Goal: Task Accomplishment & Management: Manage account settings

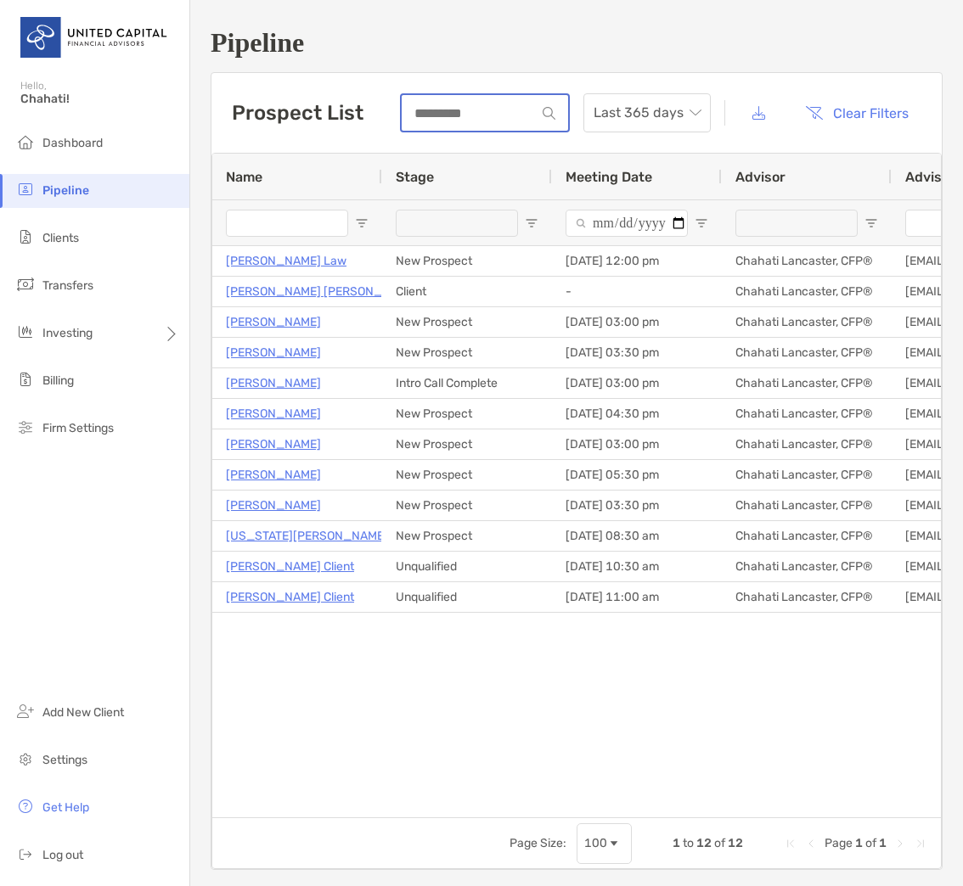
click at [473, 121] on input at bounding box center [469, 113] width 134 height 14
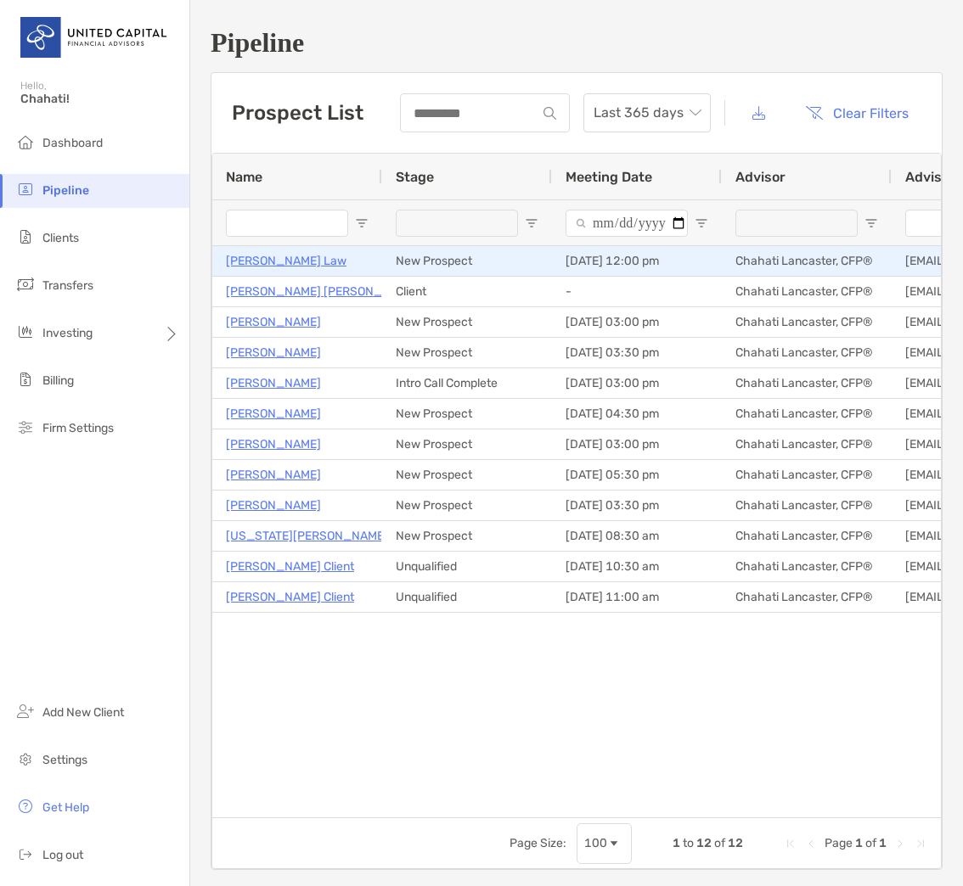
click at [267, 256] on p "Vicky Law" at bounding box center [286, 260] width 121 height 21
click at [262, 253] on p "[PERSON_NAME] Law" at bounding box center [286, 260] width 121 height 21
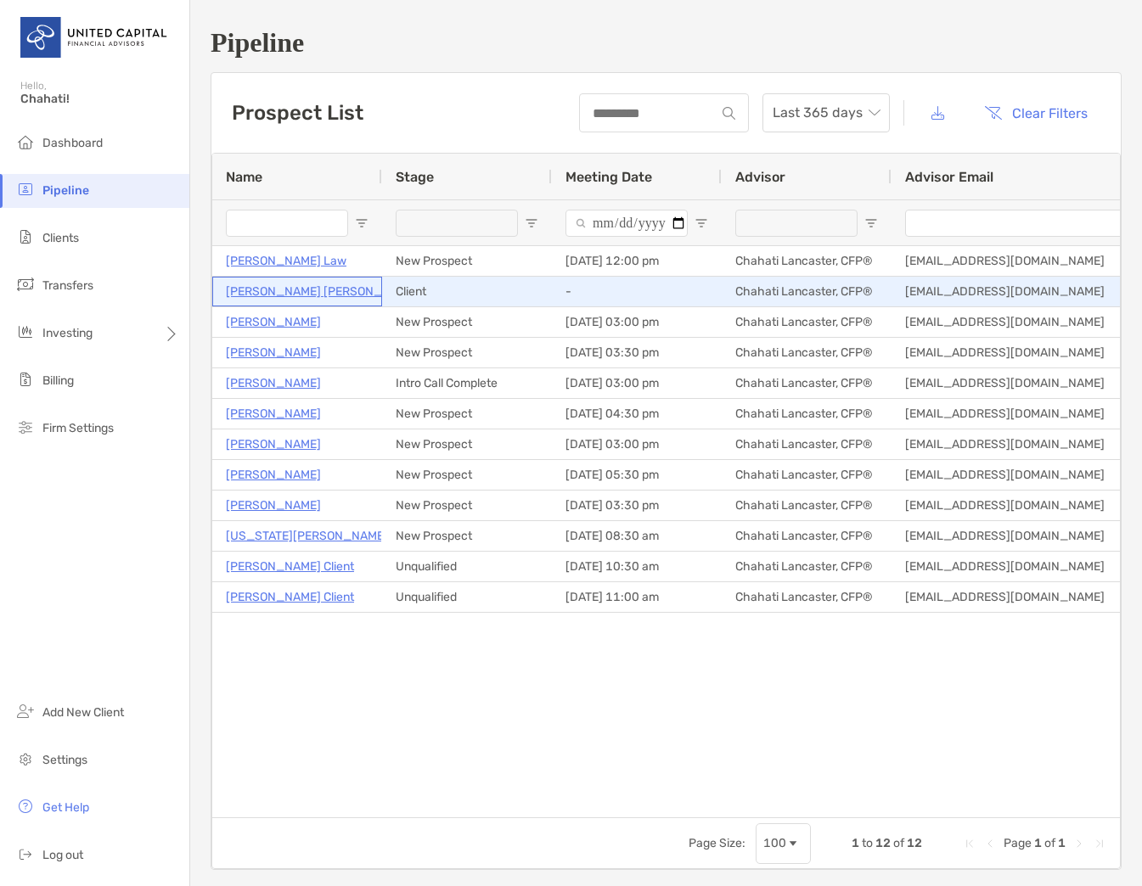
click at [292, 291] on p "[PERSON_NAME] [PERSON_NAME]" at bounding box center [322, 291] width 193 height 21
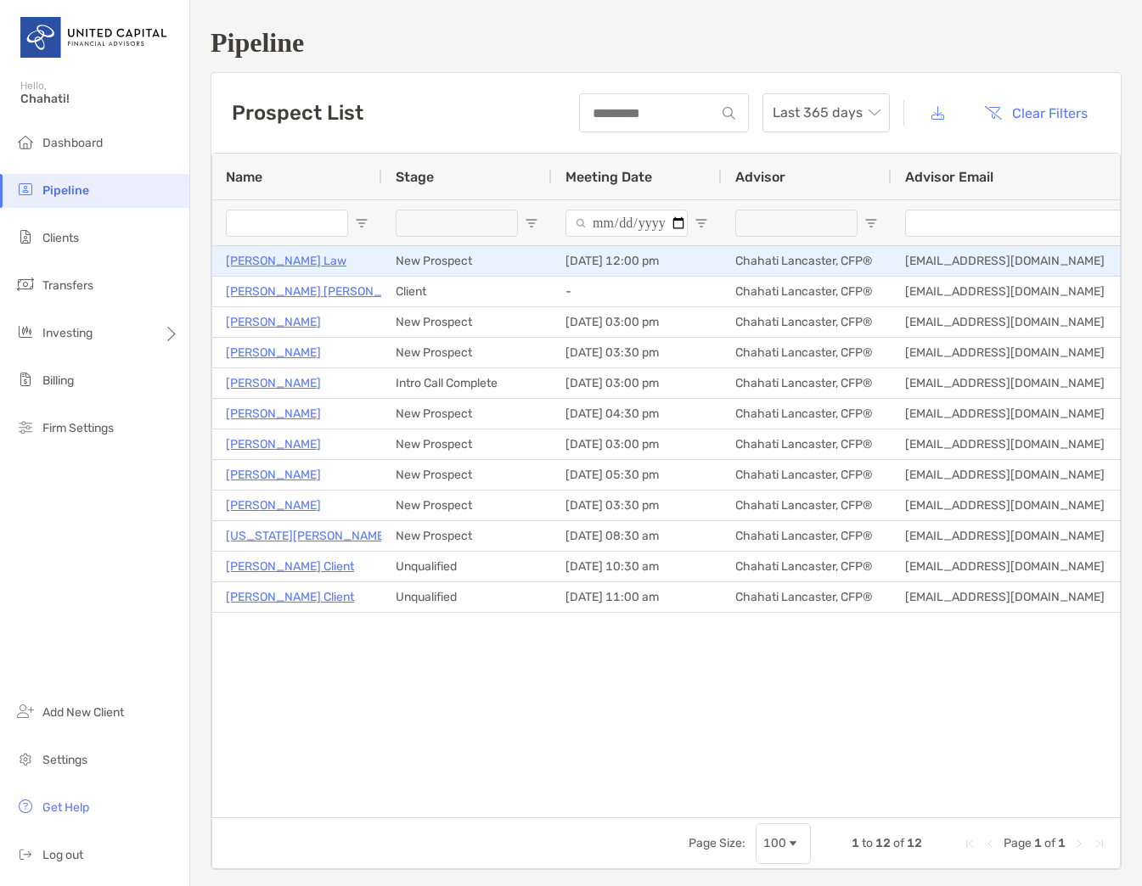
click at [267, 260] on p "Vicky Law" at bounding box center [286, 260] width 121 height 21
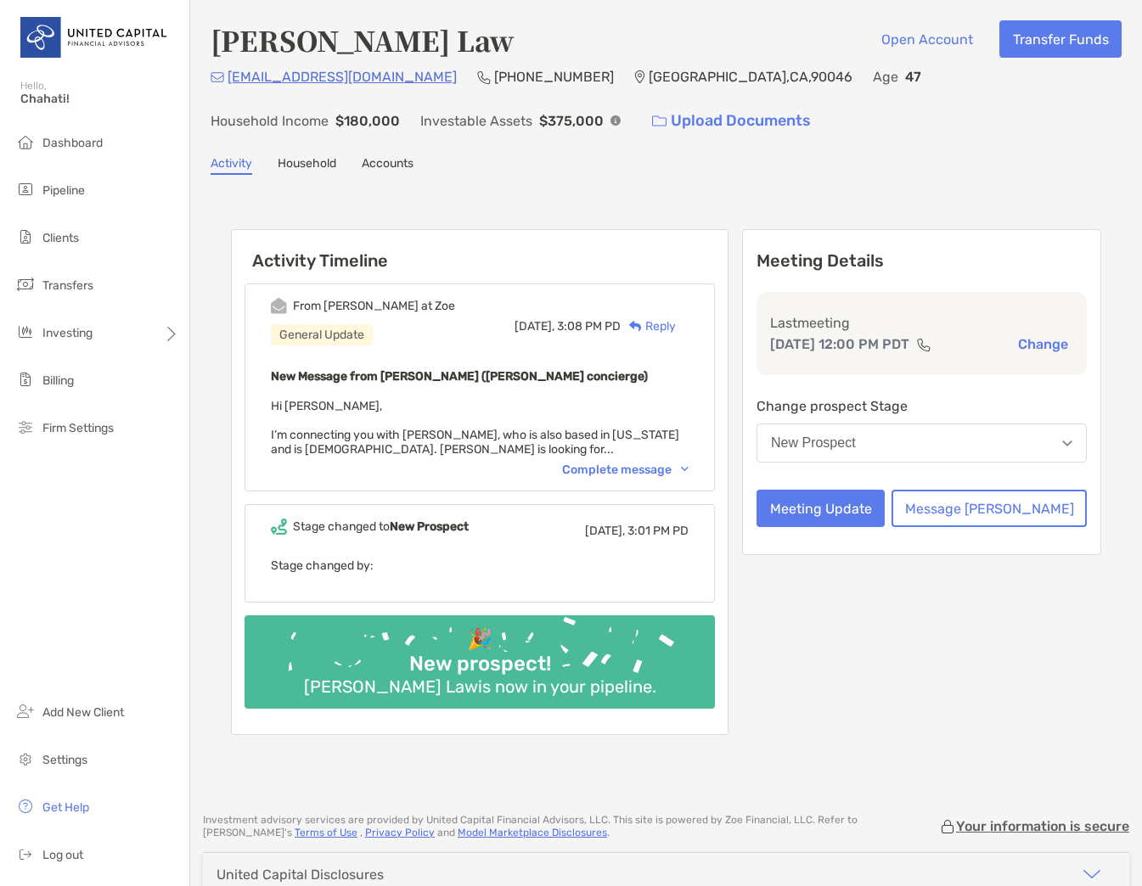
click at [856, 443] on div "New Prospect" at bounding box center [813, 443] width 85 height 15
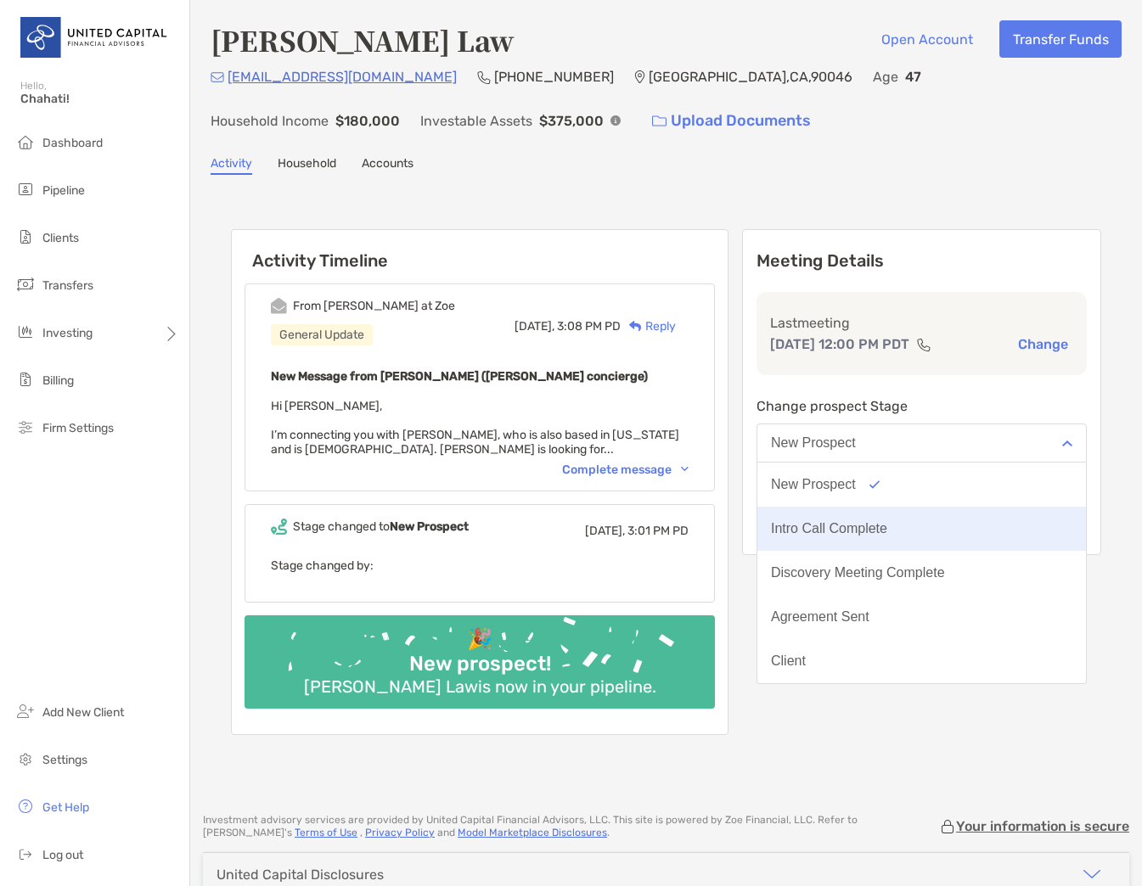
click at [869, 528] on div "Intro Call Complete" at bounding box center [829, 528] width 116 height 15
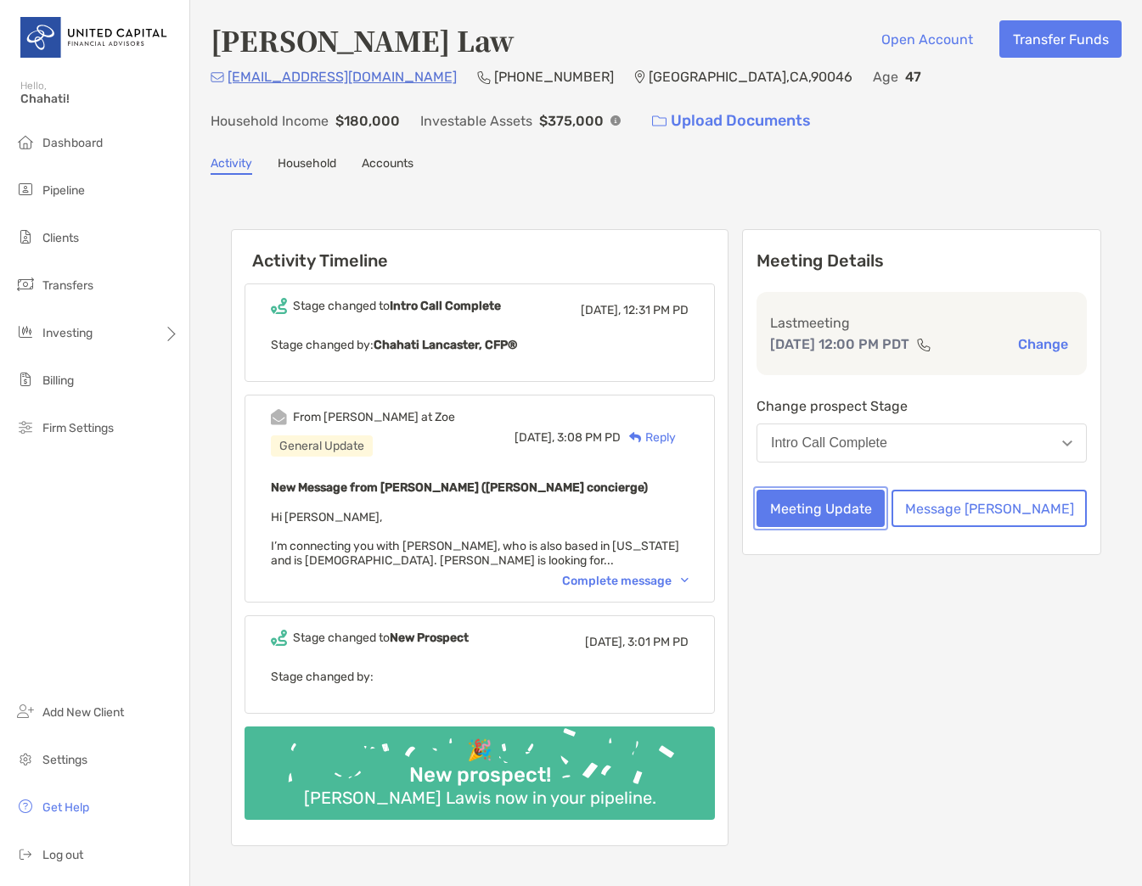
click at [884, 516] on button "Meeting Update" at bounding box center [821, 508] width 128 height 37
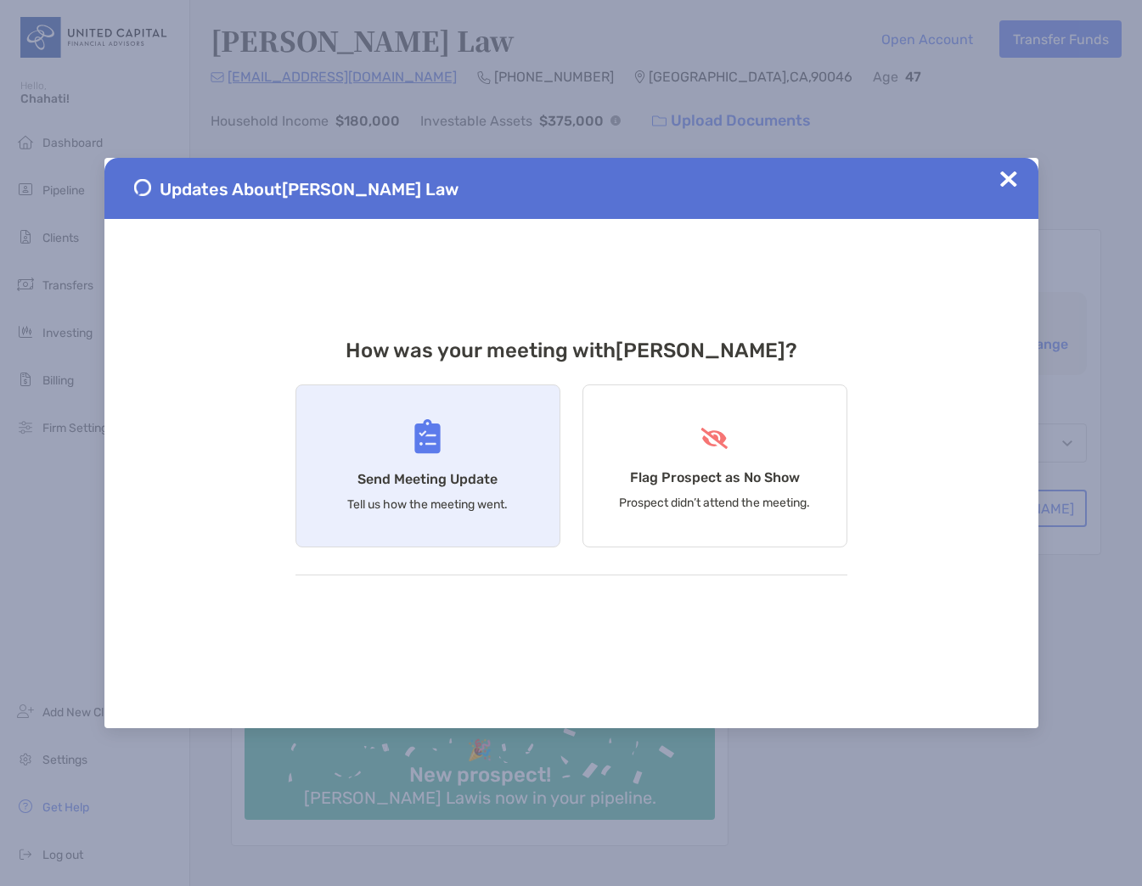
click at [442, 473] on h4 "Send Meeting Update" at bounding box center [427, 479] width 140 height 16
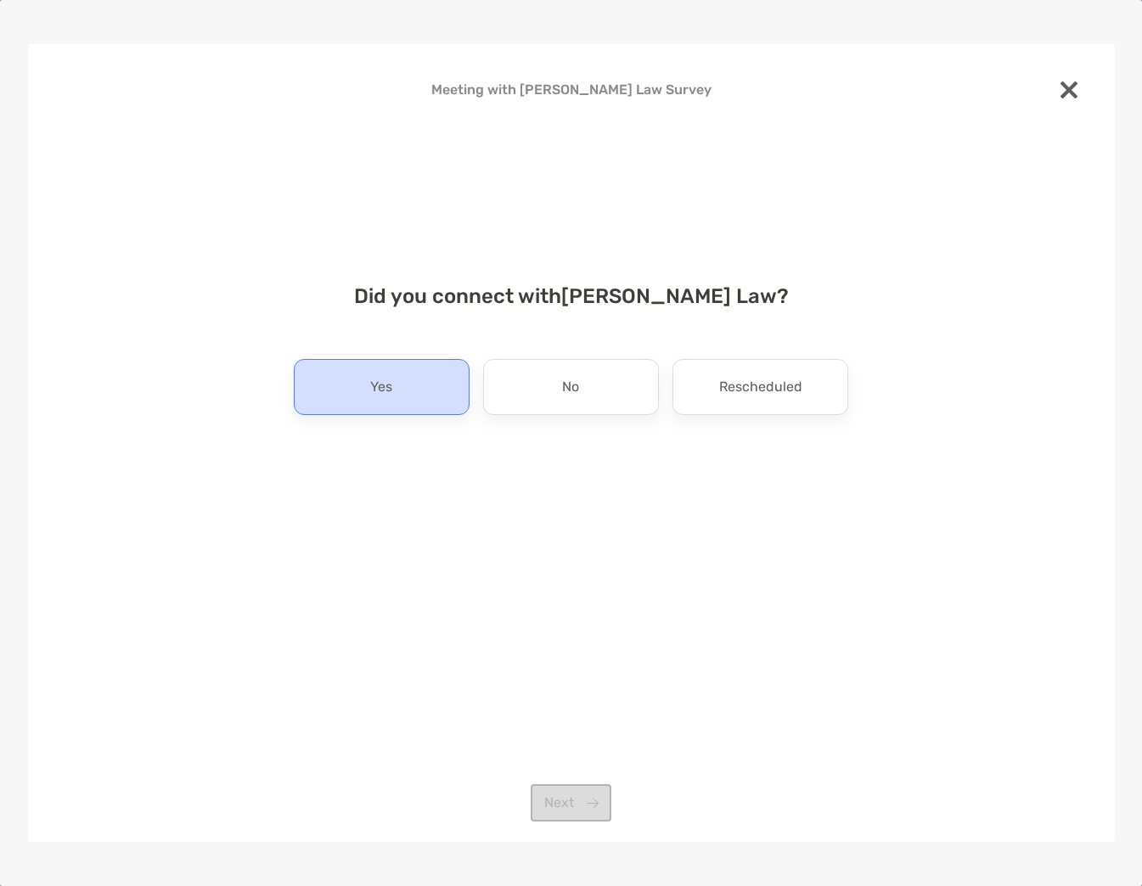
click at [405, 394] on div "Yes" at bounding box center [382, 387] width 176 height 56
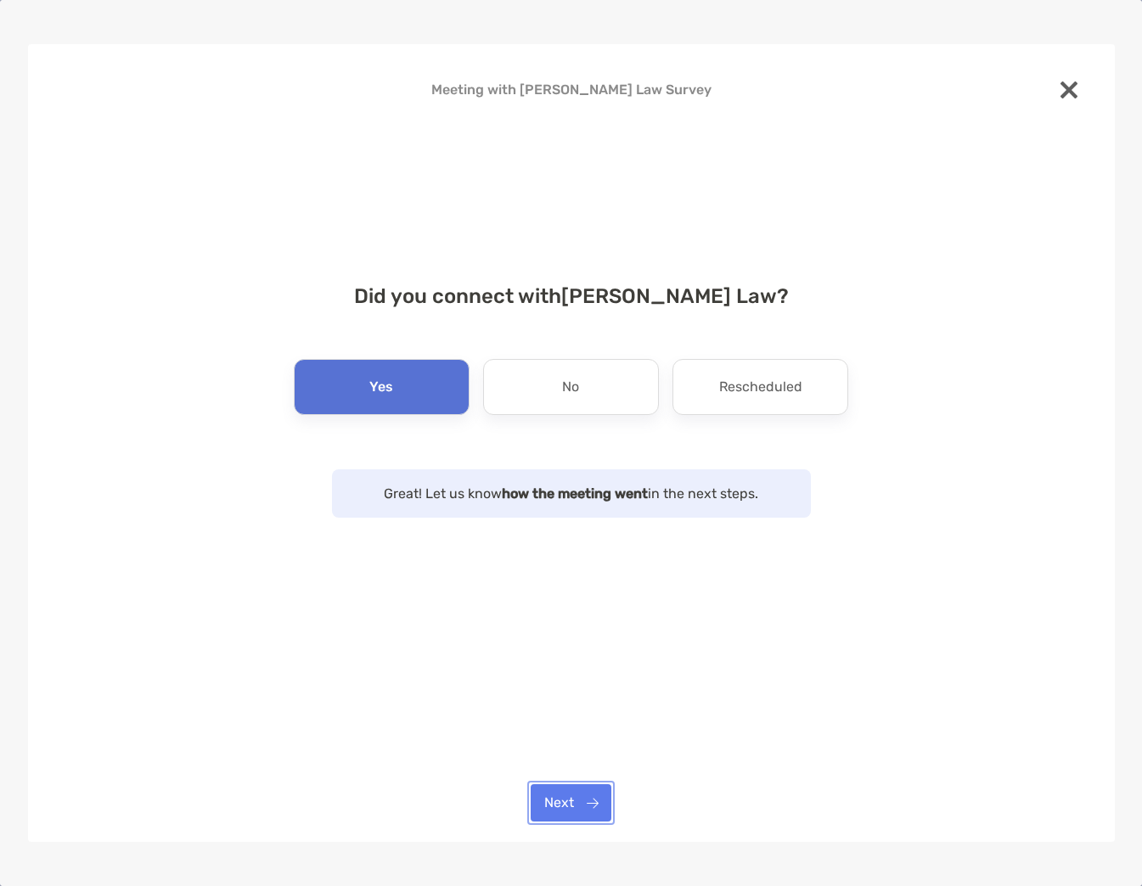
click at [584, 809] on button "Next" at bounding box center [571, 803] width 81 height 37
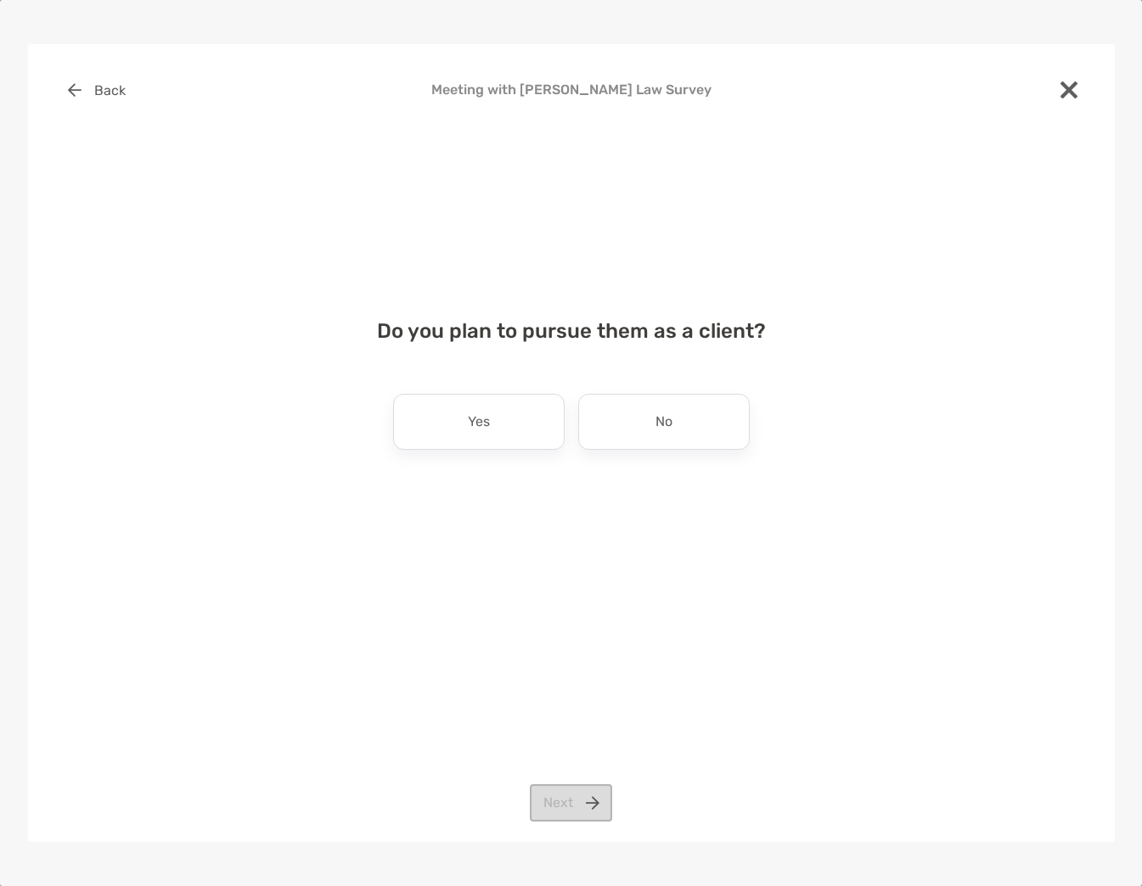
click at [503, 428] on div "Yes" at bounding box center [479, 422] width 172 height 56
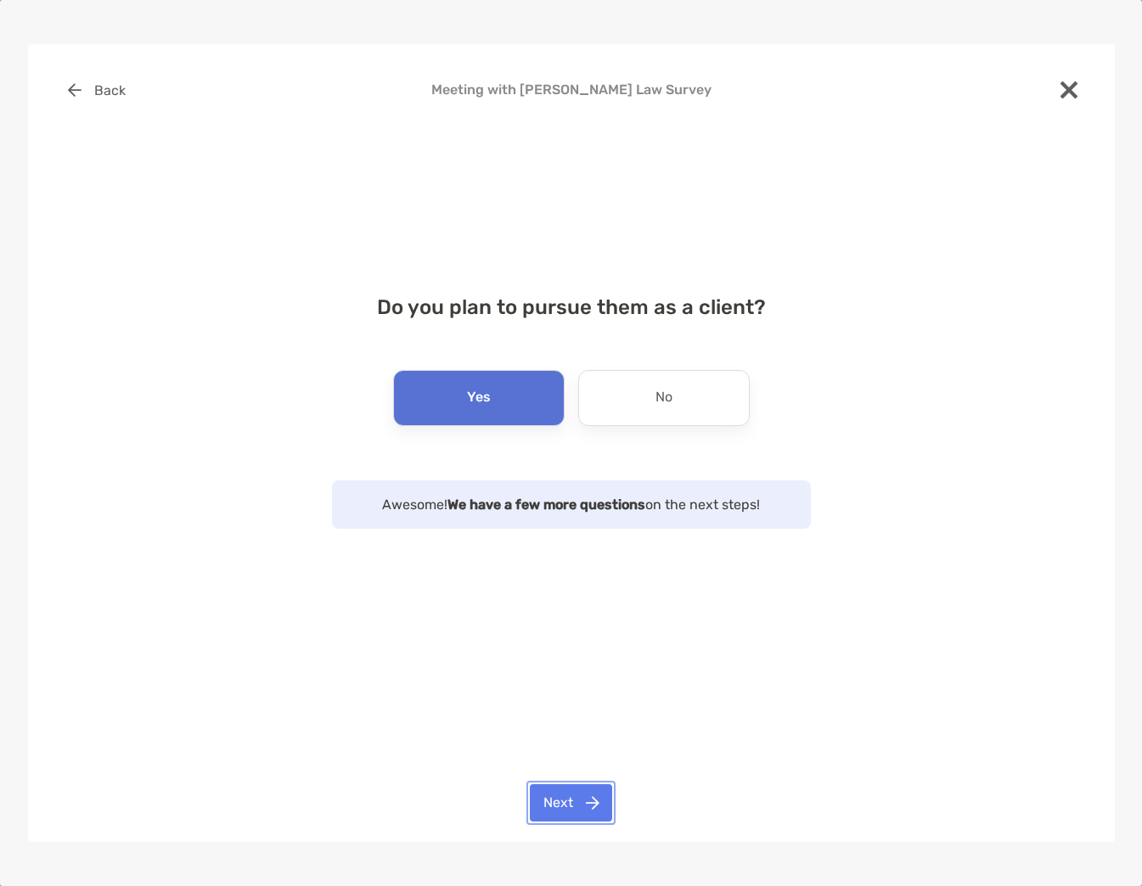
click at [587, 813] on button "Next" at bounding box center [571, 803] width 82 height 37
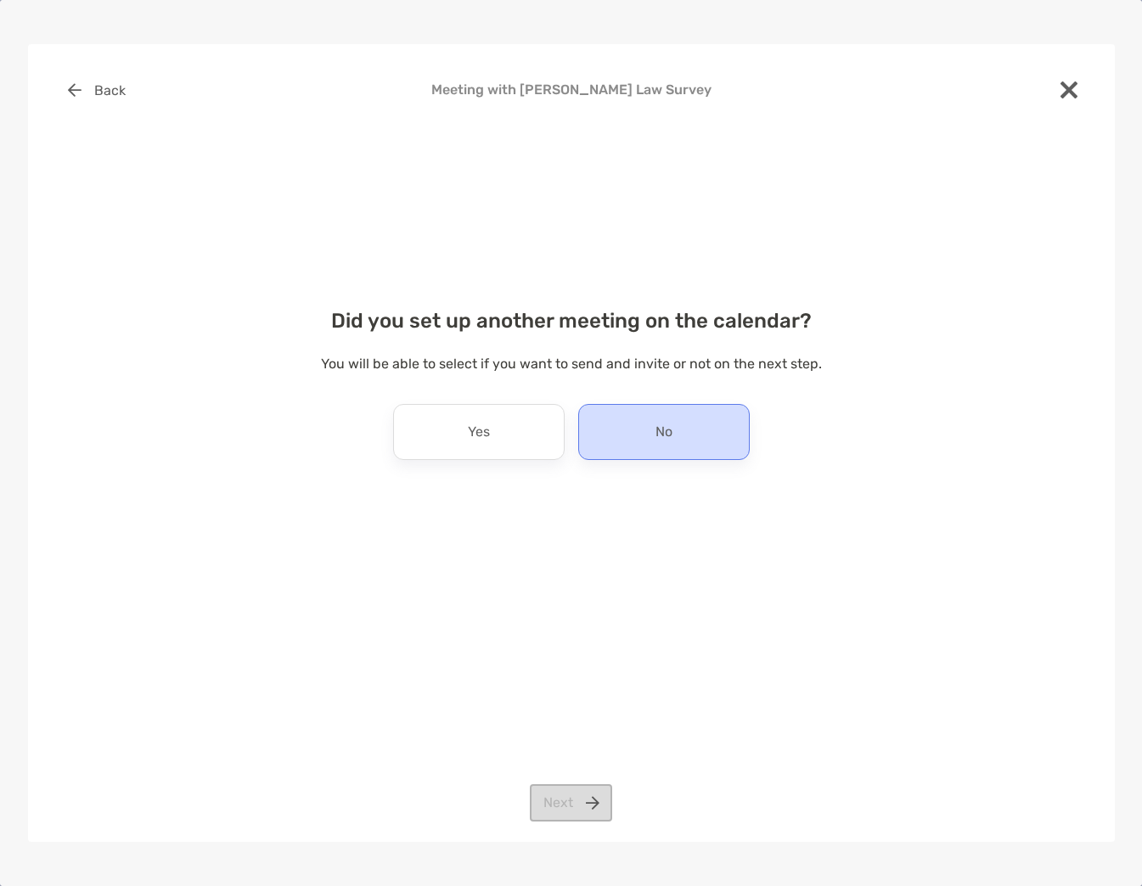
click at [656, 432] on p "No" at bounding box center [664, 432] width 17 height 27
click at [576, 804] on button "Next" at bounding box center [571, 803] width 82 height 37
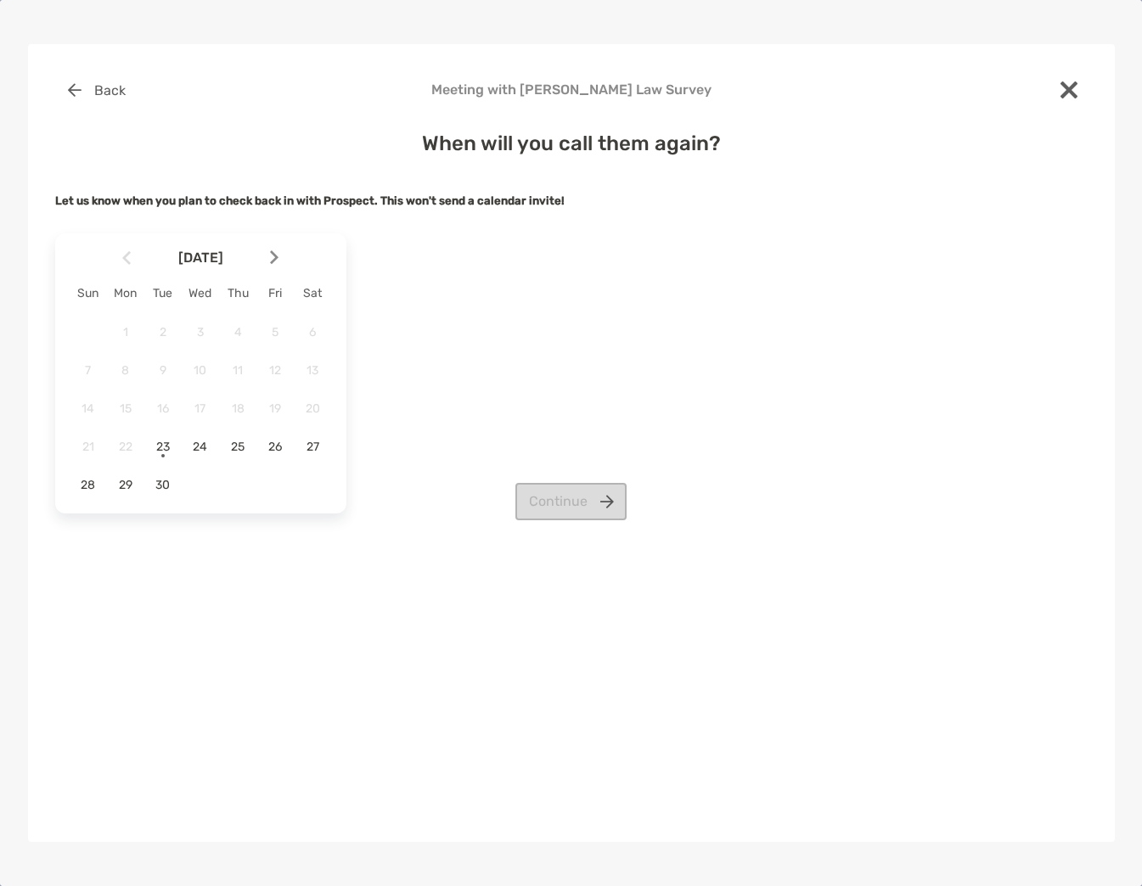
click at [269, 256] on div at bounding box center [281, 257] width 29 height 37
click at [134, 407] on span "13" at bounding box center [125, 409] width 29 height 14
click at [585, 507] on button "Continue" at bounding box center [570, 501] width 111 height 37
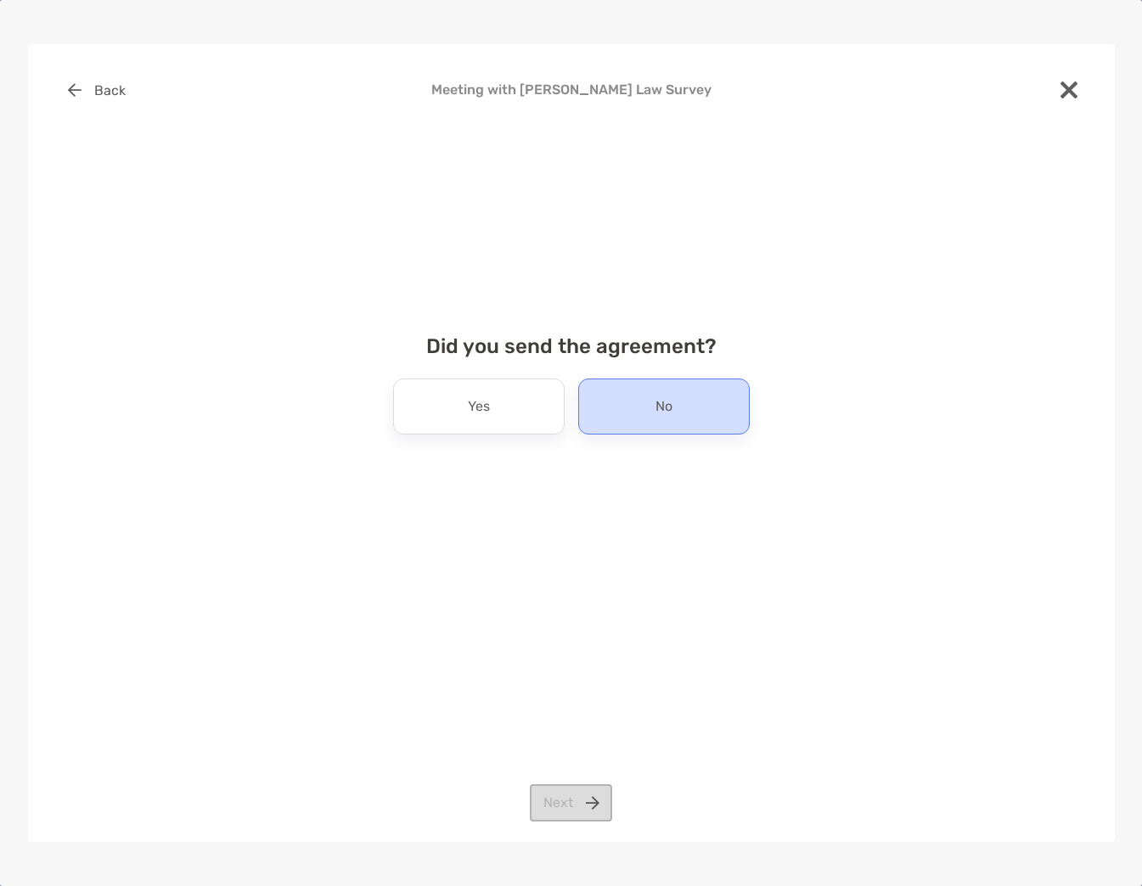
click at [653, 402] on div "No" at bounding box center [664, 407] width 172 height 56
click at [588, 814] on button "Next" at bounding box center [571, 803] width 82 height 37
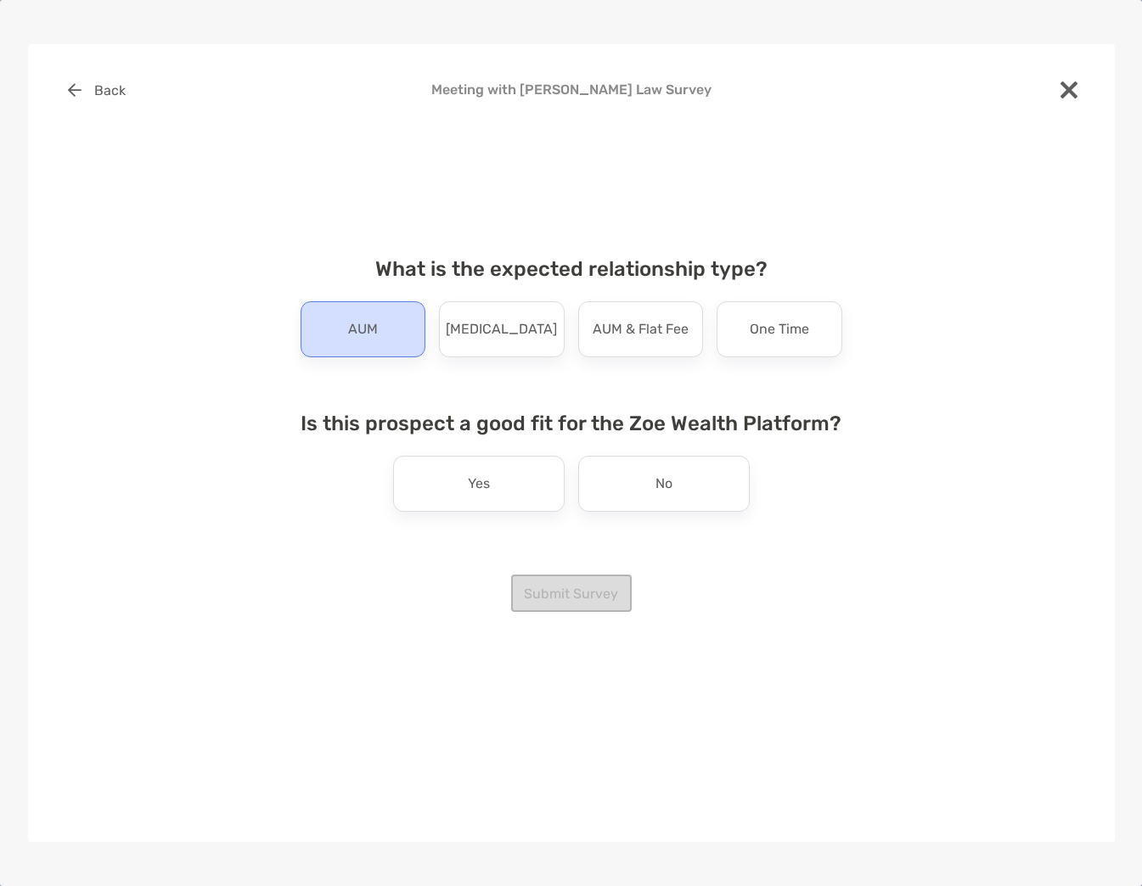
click at [392, 341] on div "AUM" at bounding box center [364, 329] width 126 height 56
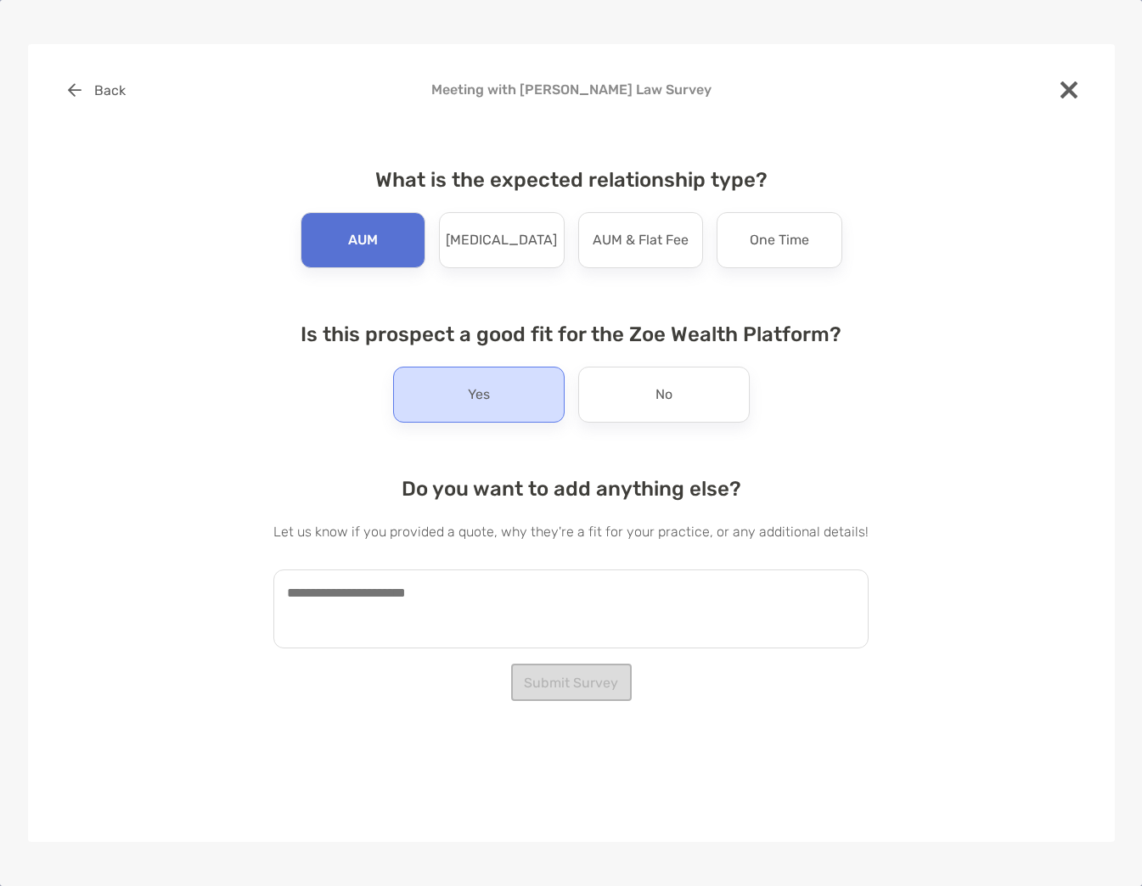
click at [432, 386] on div "Yes" at bounding box center [479, 395] width 172 height 56
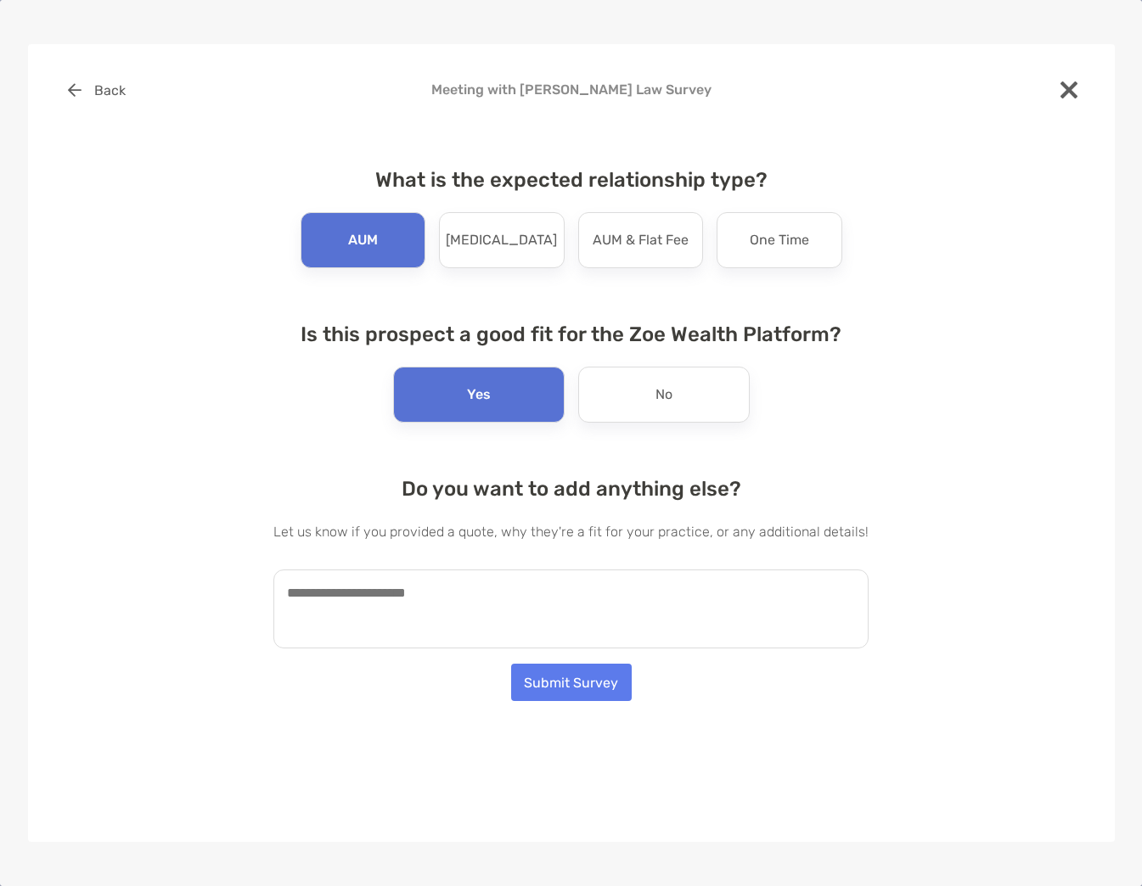
click at [429, 603] on textarea at bounding box center [570, 609] width 595 height 79
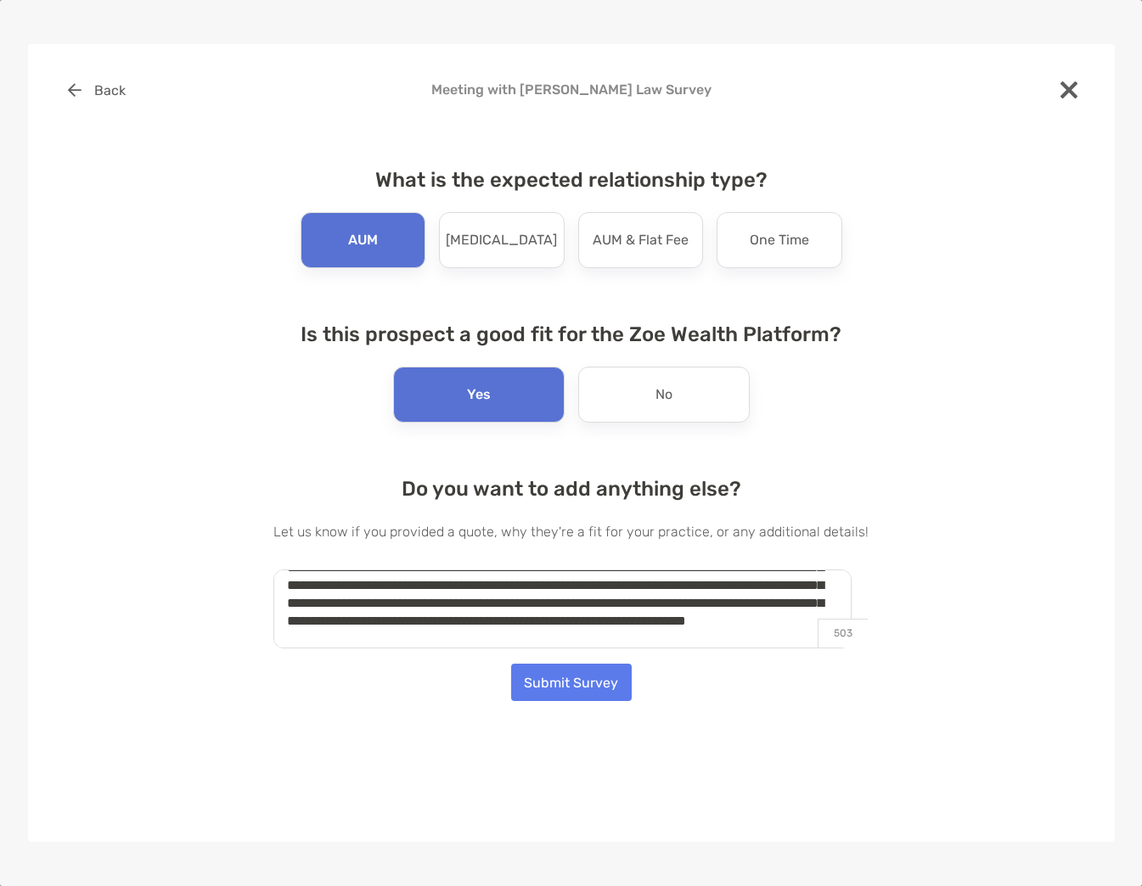
scroll to position [61, 0]
type textarea "**********"
click at [549, 675] on button "Submit Survey" at bounding box center [571, 682] width 121 height 37
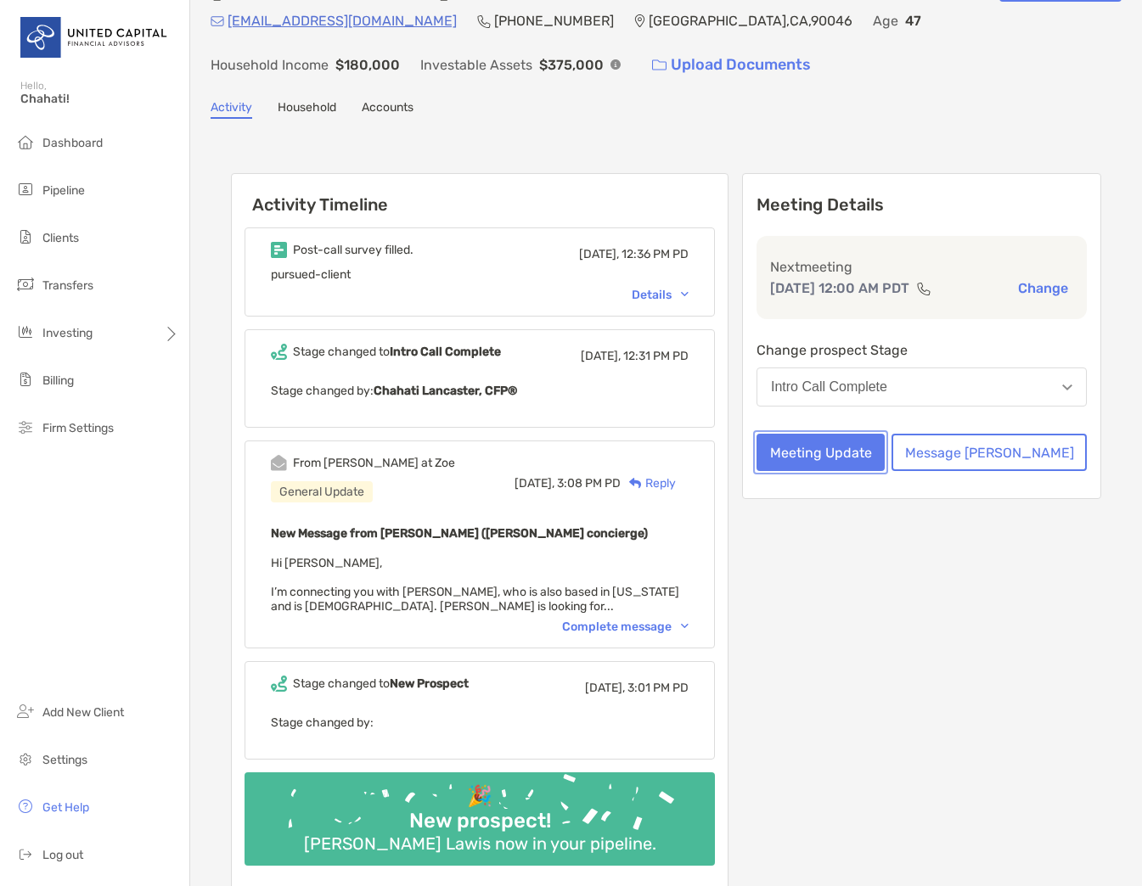
scroll to position [85, 0]
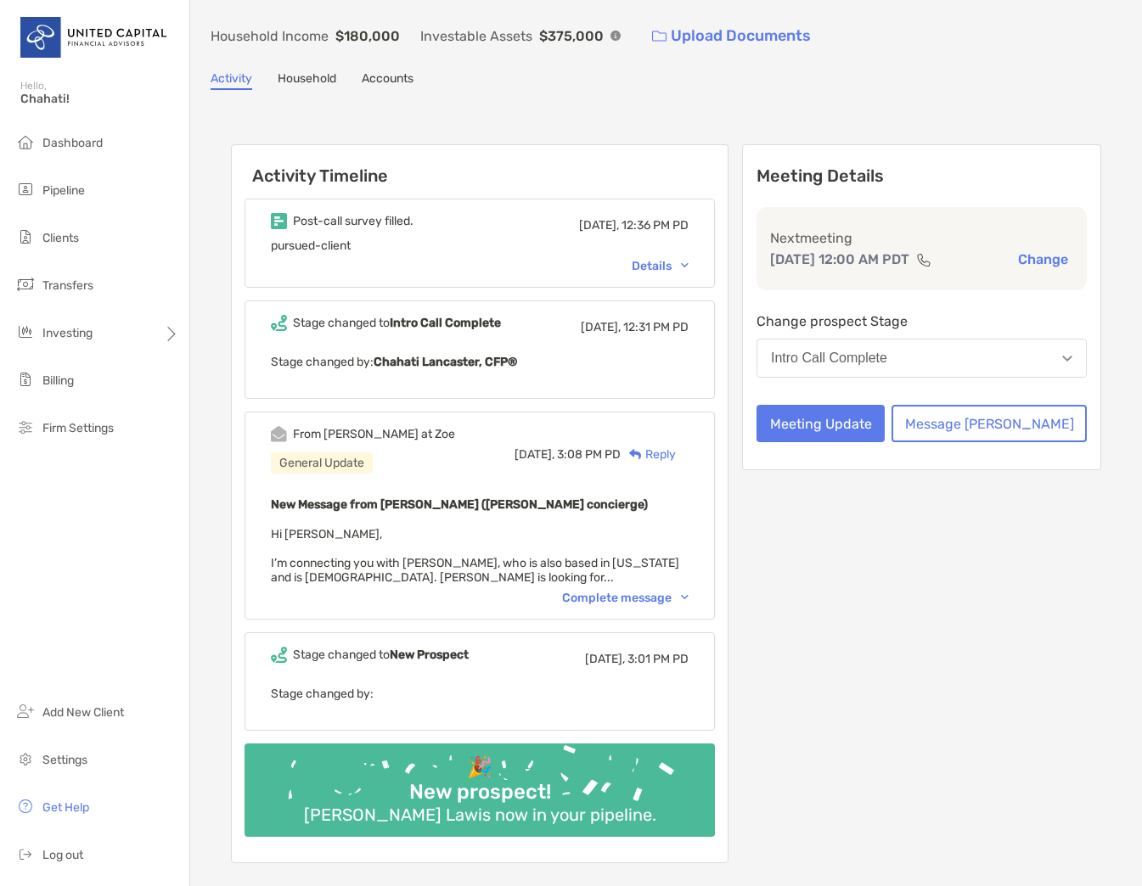
click at [689, 266] on div "Details" at bounding box center [660, 266] width 57 height 14
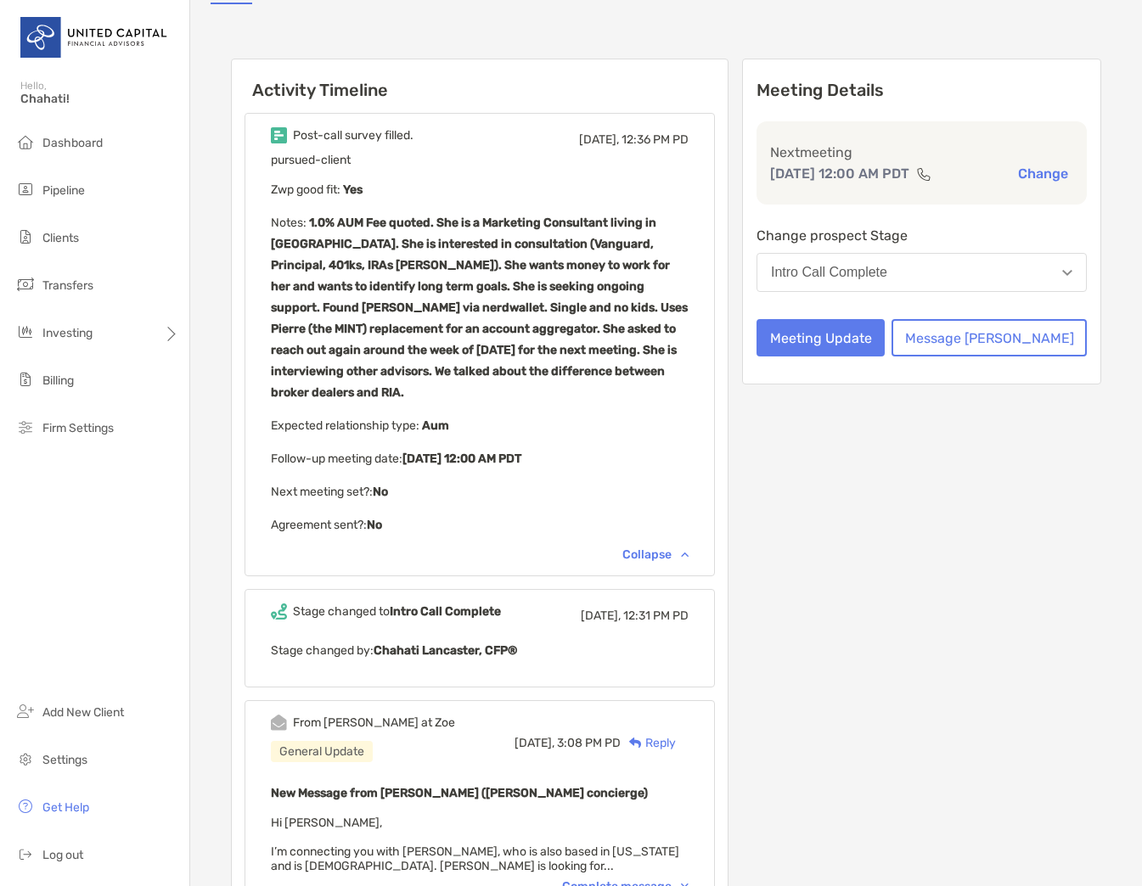
scroll to position [170, 0]
click at [1027, 278] on button "Intro Call Complete" at bounding box center [922, 273] width 330 height 39
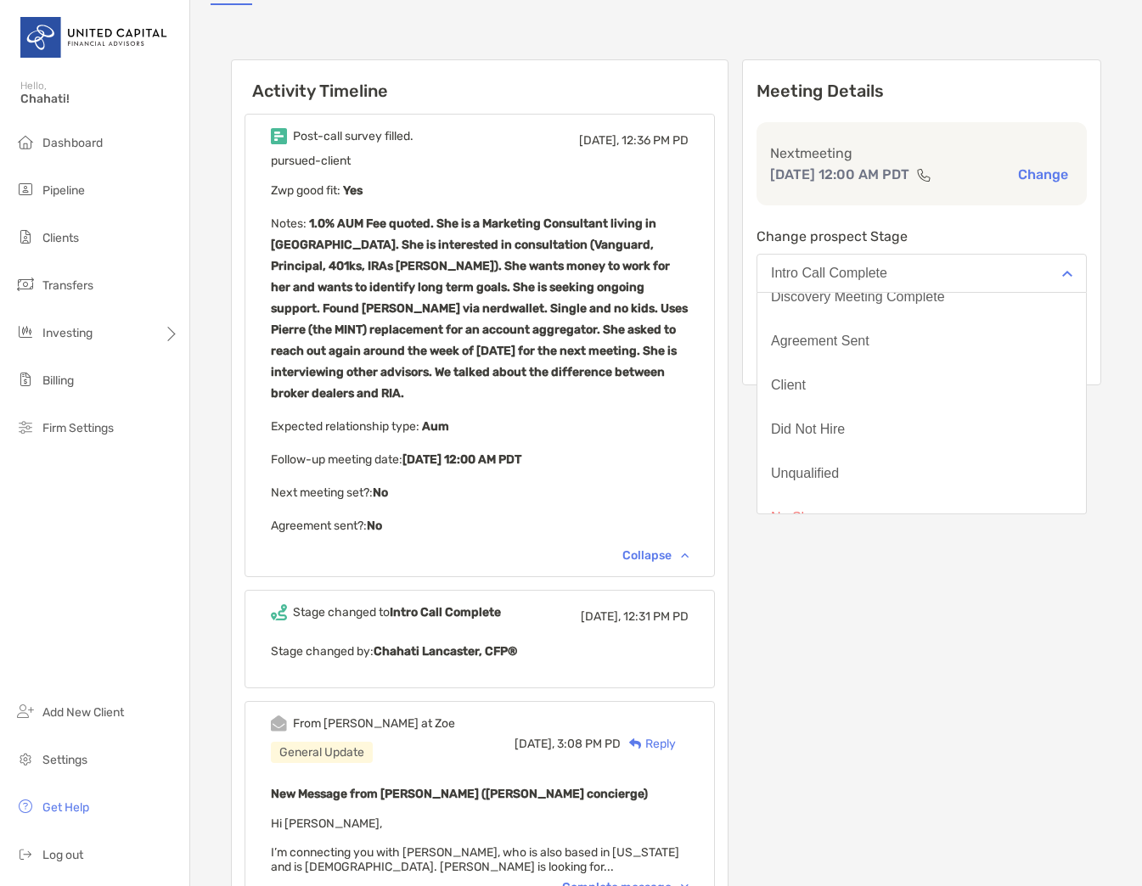
scroll to position [132, 0]
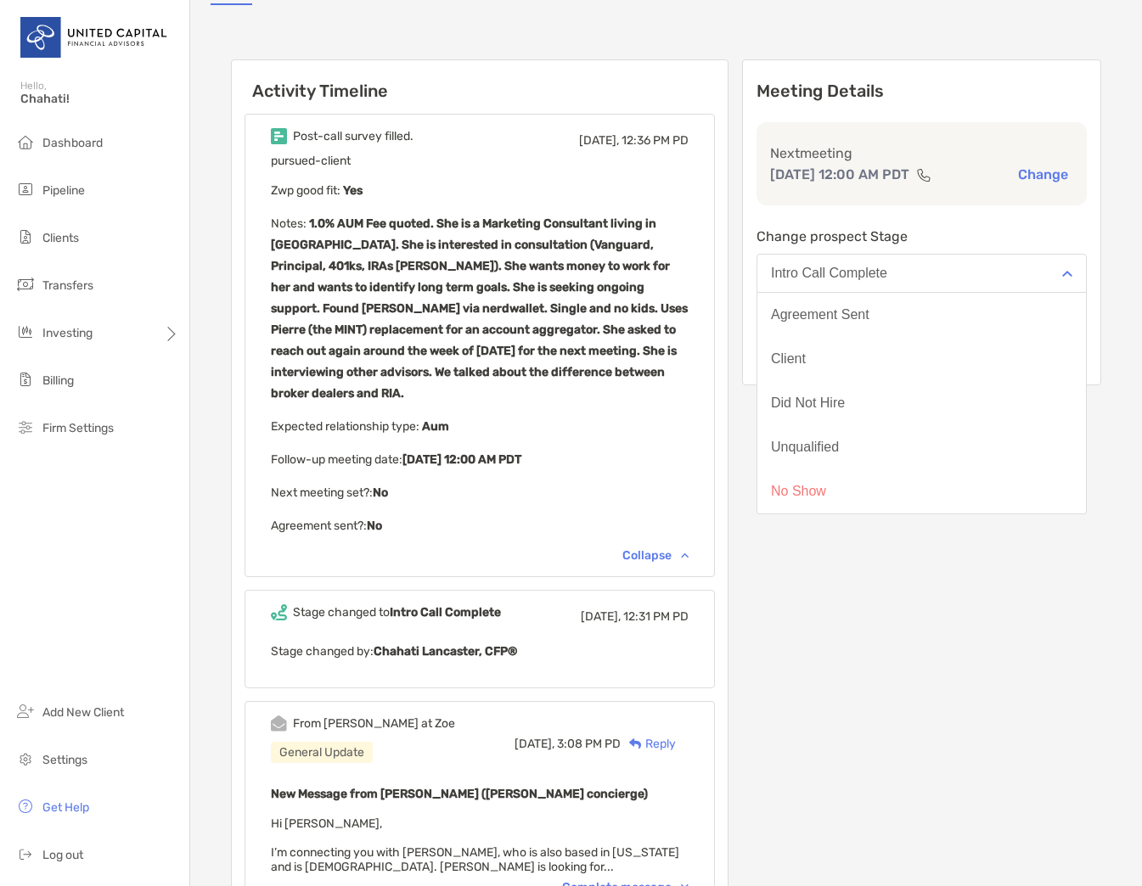
click at [1113, 205] on div "Vicky Law Open Account Transfer Funds vickyjlaw@gmail.com (858) 336-6834 West H…" at bounding box center [666, 522] width 952 height 1385
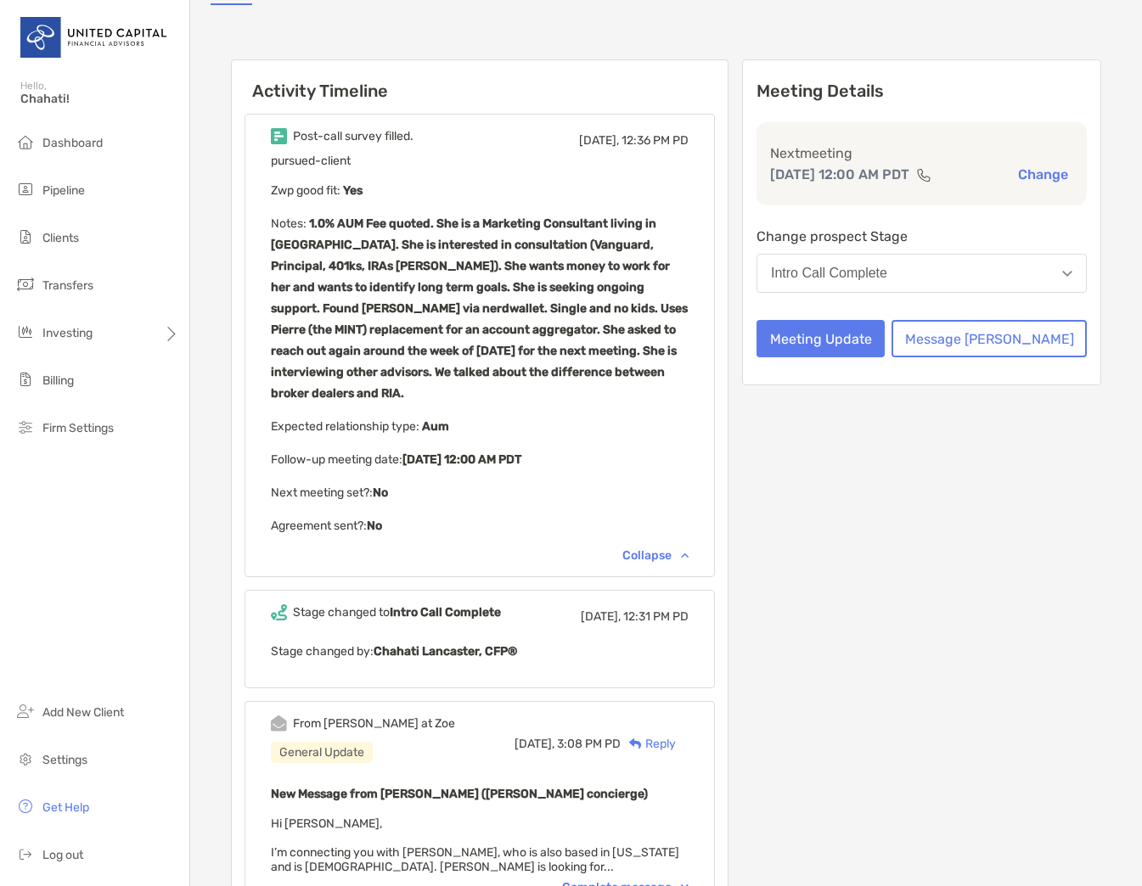
scroll to position [0, 0]
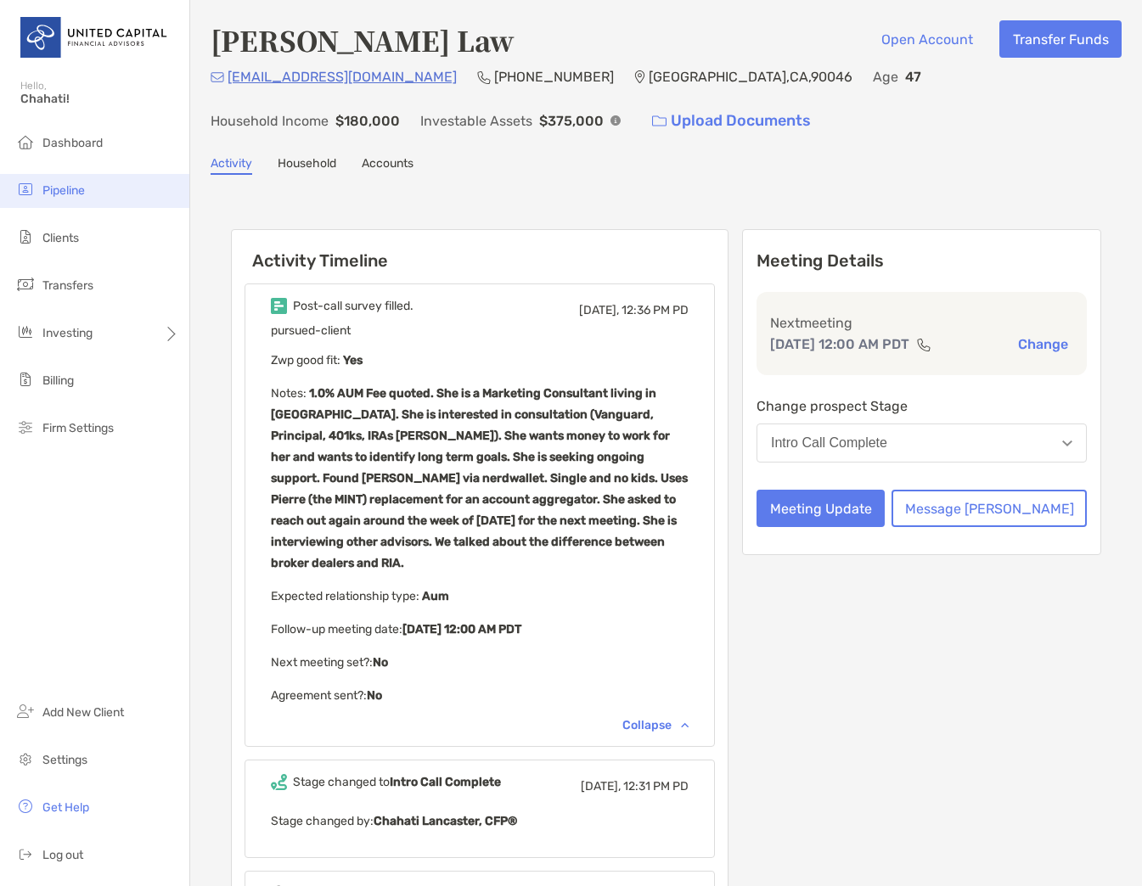
click at [70, 193] on span "Pipeline" at bounding box center [63, 190] width 42 height 14
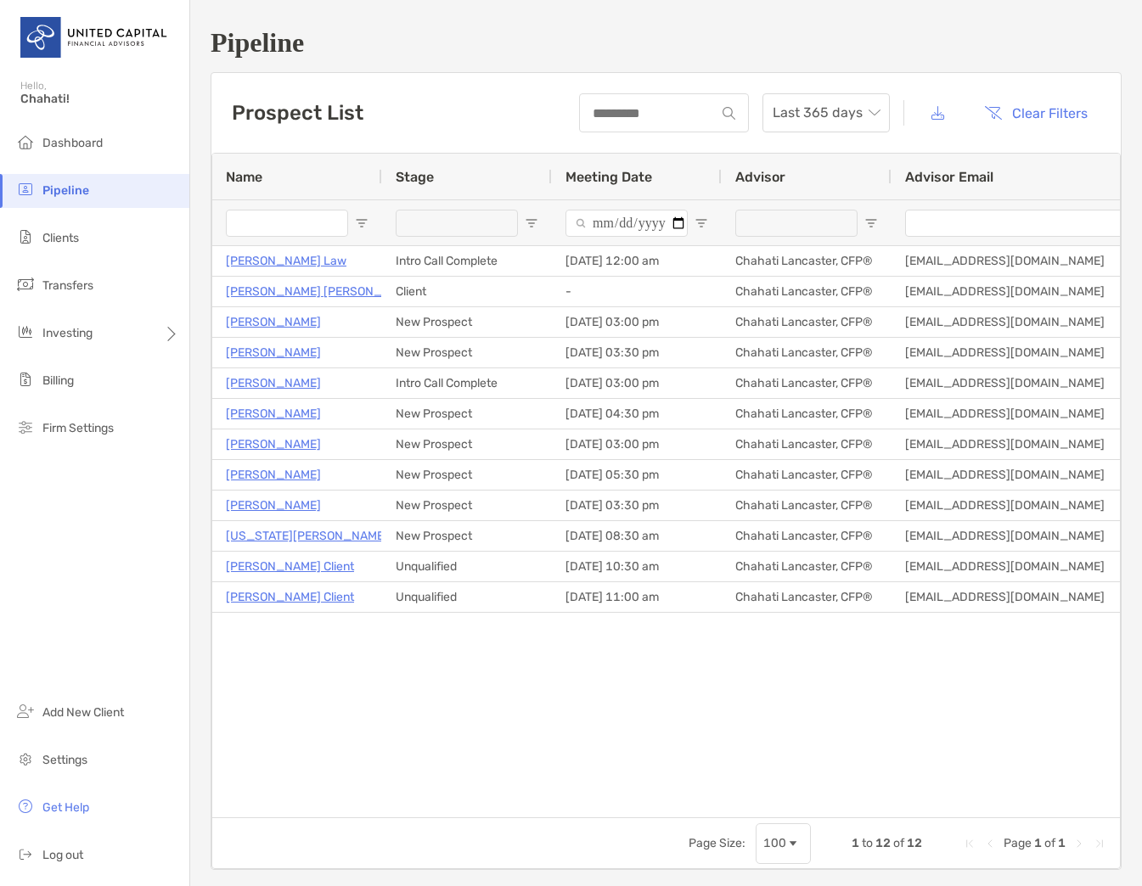
click at [618, 170] on span "Meeting Date" at bounding box center [609, 177] width 87 height 16
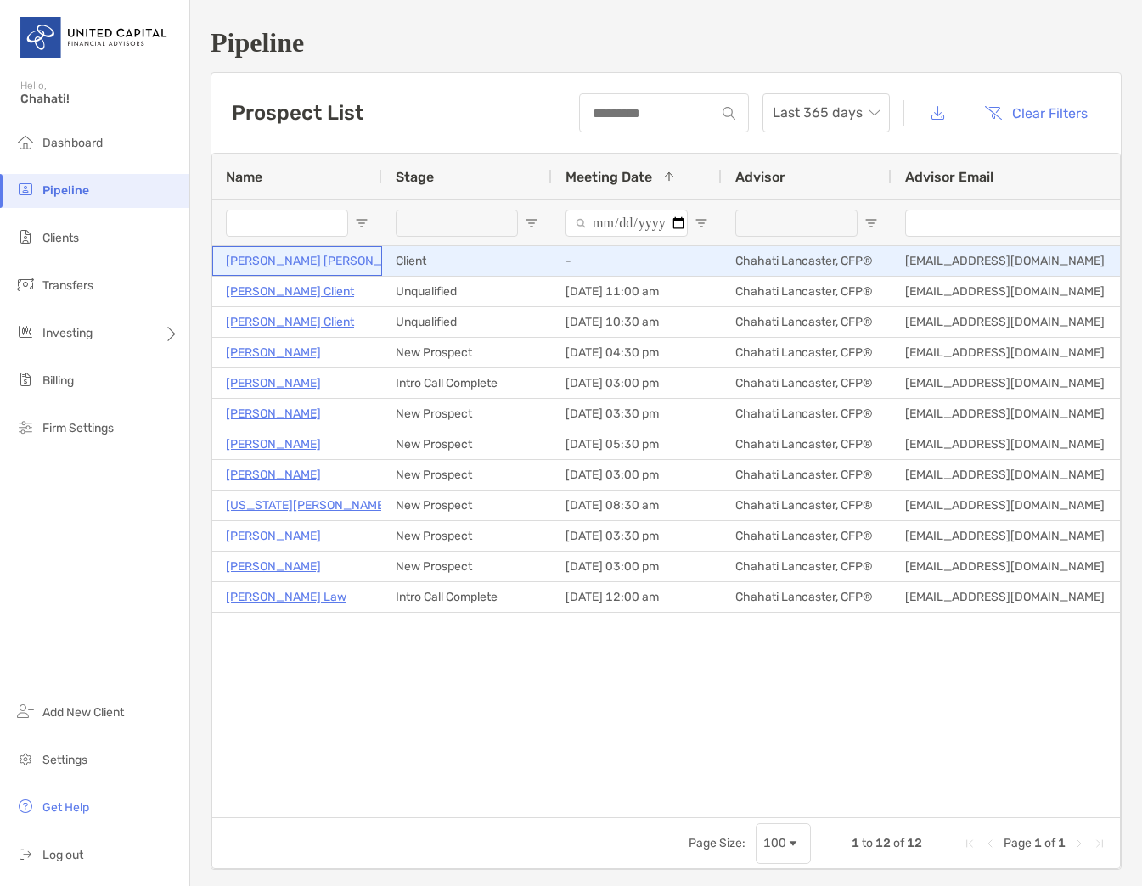
click at [293, 261] on p "[PERSON_NAME] [PERSON_NAME]" at bounding box center [322, 260] width 193 height 21
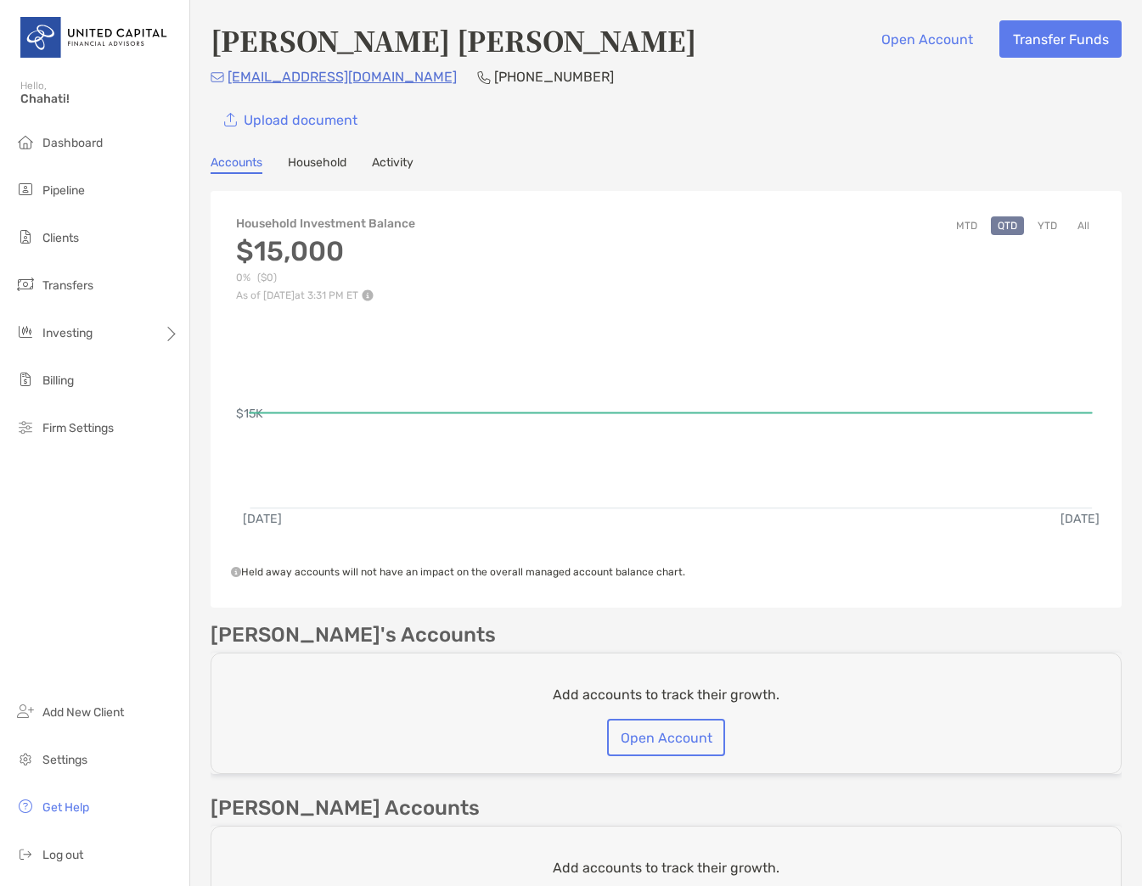
drag, startPoint x: 721, startPoint y: 234, endPoint x: 702, endPoint y: 227, distance: 19.9
click at [721, 234] on div "Household Investment Balance $15,000 0% ( $0 ) As of [DATE] 3:31 PM ET MTD QTD …" at bounding box center [666, 251] width 911 height 102
click at [316, 156] on link "Household" at bounding box center [317, 164] width 59 height 19
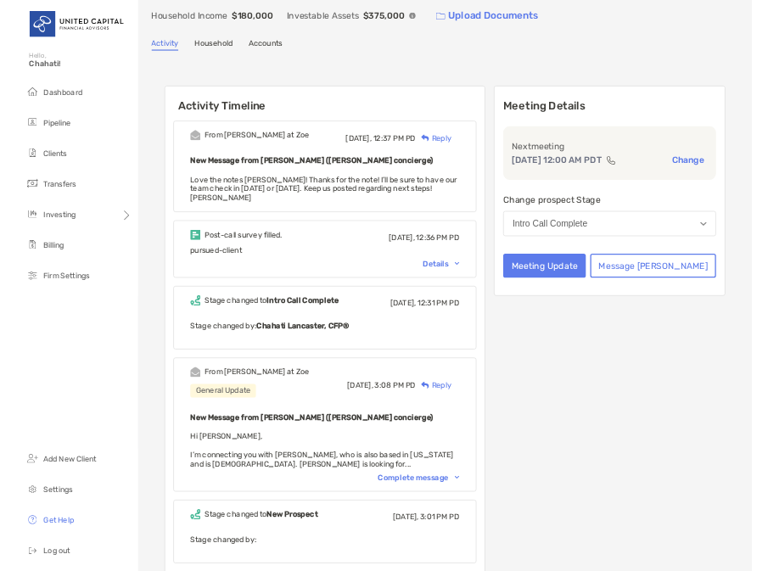
scroll to position [85, 0]
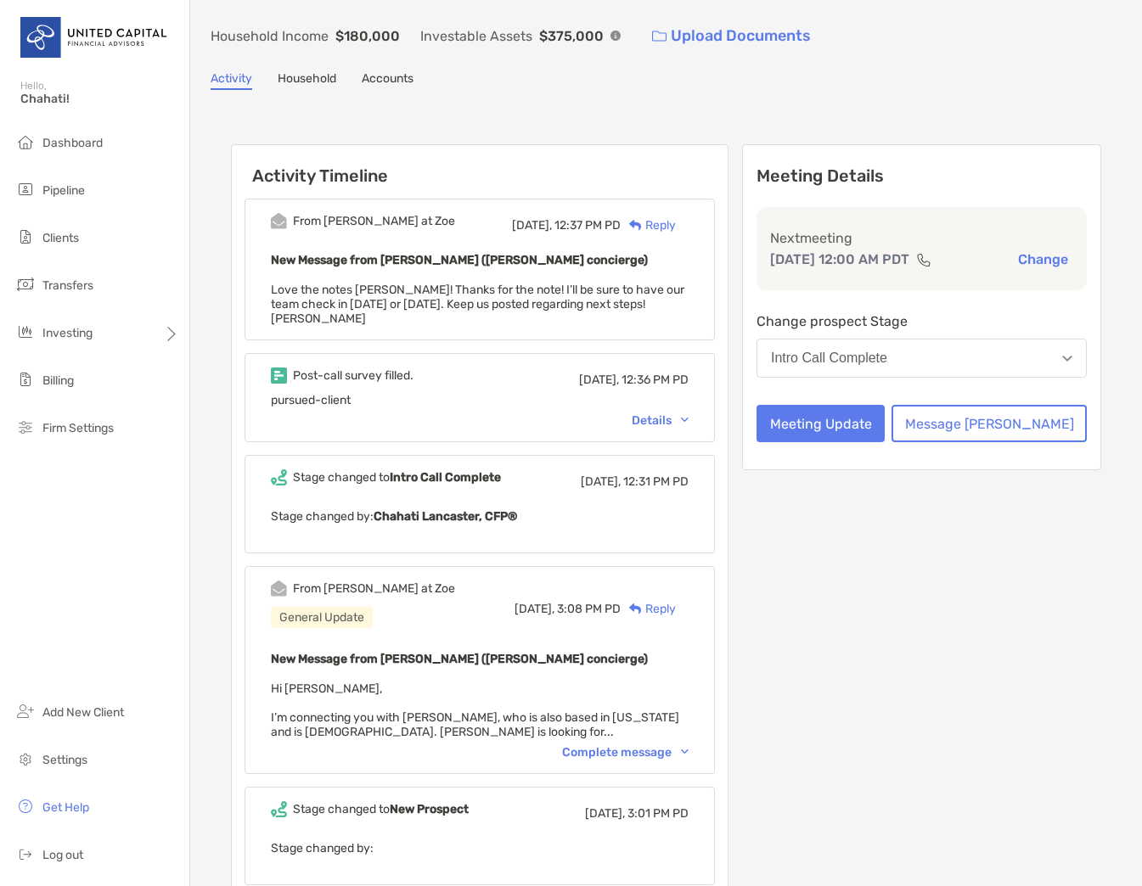
click at [676, 228] on div "Reply" at bounding box center [648, 226] width 55 height 18
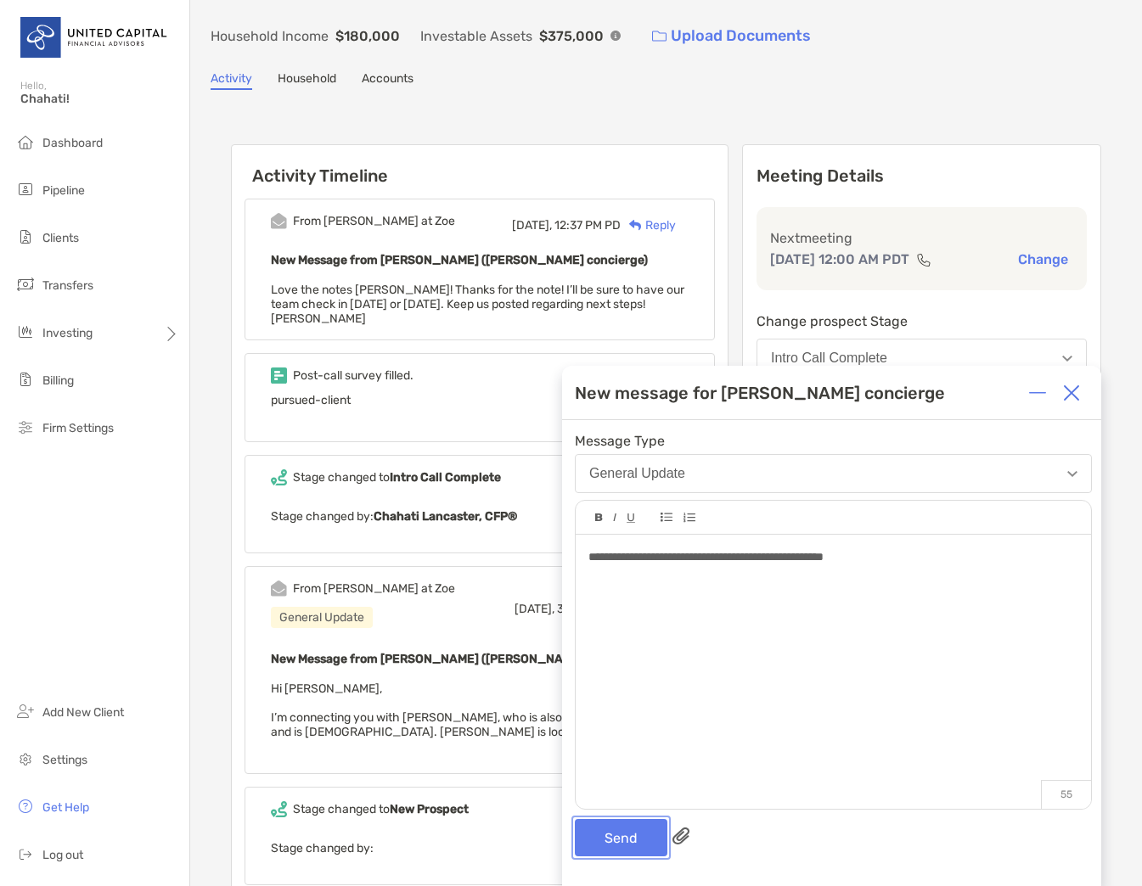
click at [625, 841] on button "Send" at bounding box center [621, 837] width 93 height 37
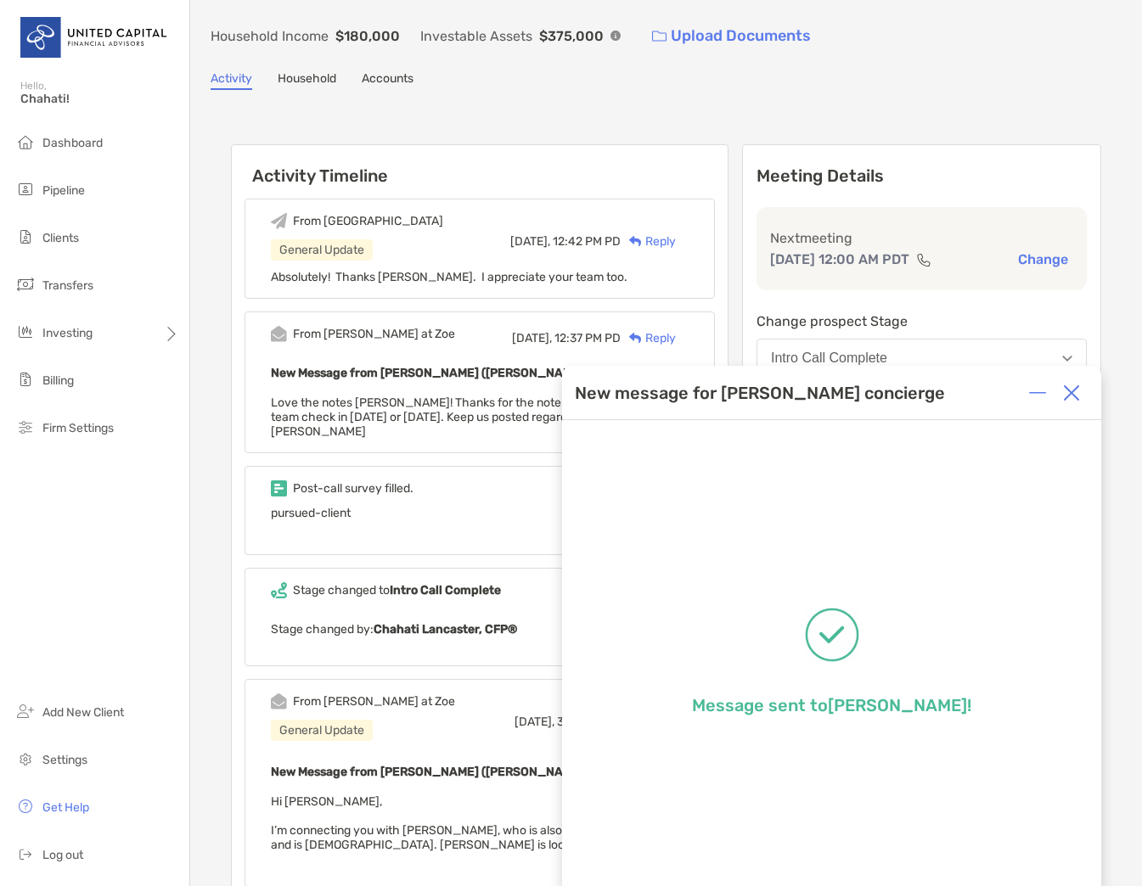
click at [1096, 302] on div "Activity Timeline From Chahati General Update Today, 12:42 PM PD Reply Absolute…" at bounding box center [666, 640] width 911 height 1066
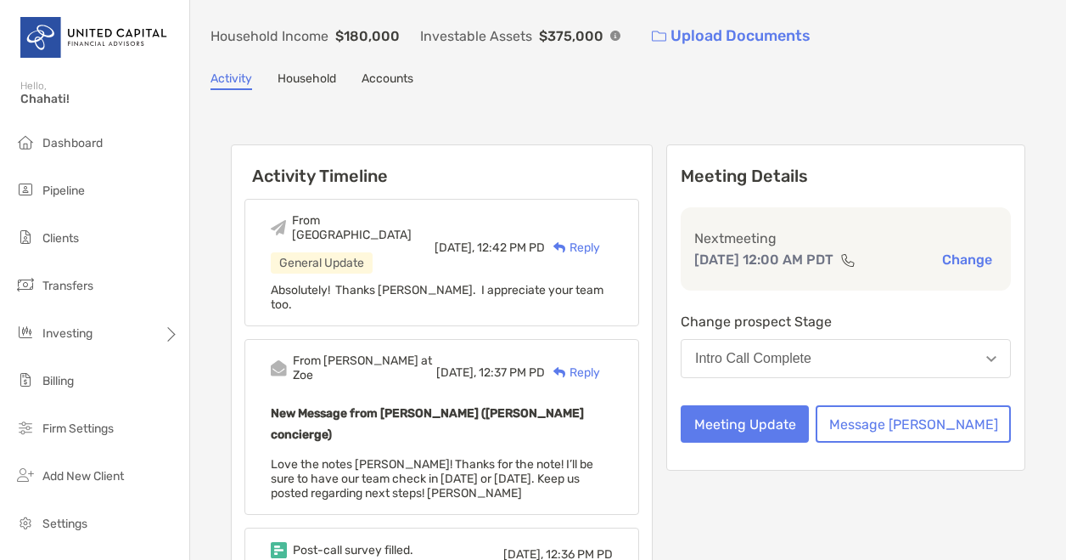
click at [926, 83] on div "Activity Household Accounts" at bounding box center [629, 80] width 836 height 19
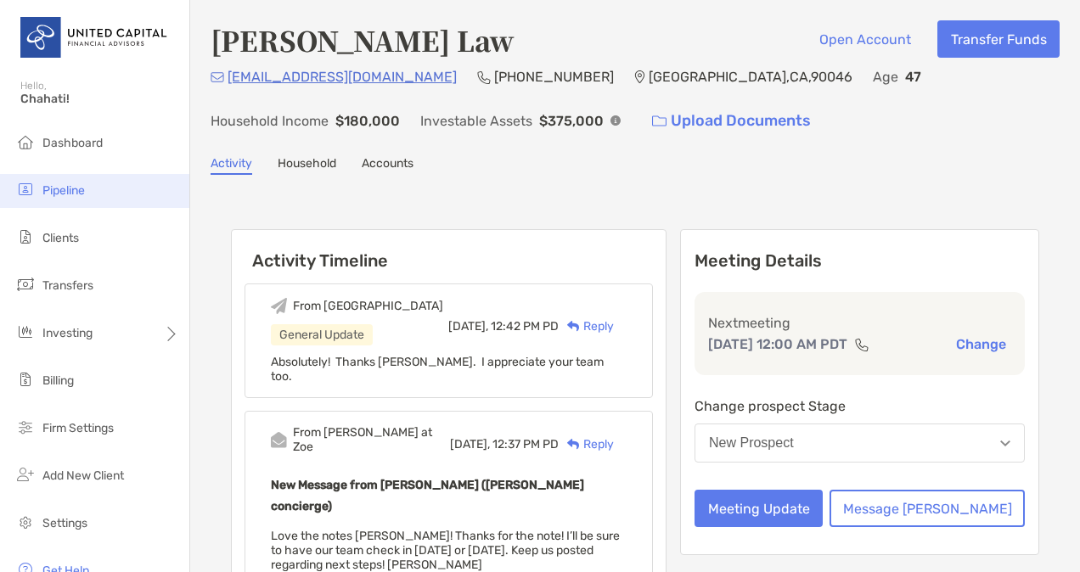
click at [71, 189] on span "Pipeline" at bounding box center [63, 190] width 42 height 14
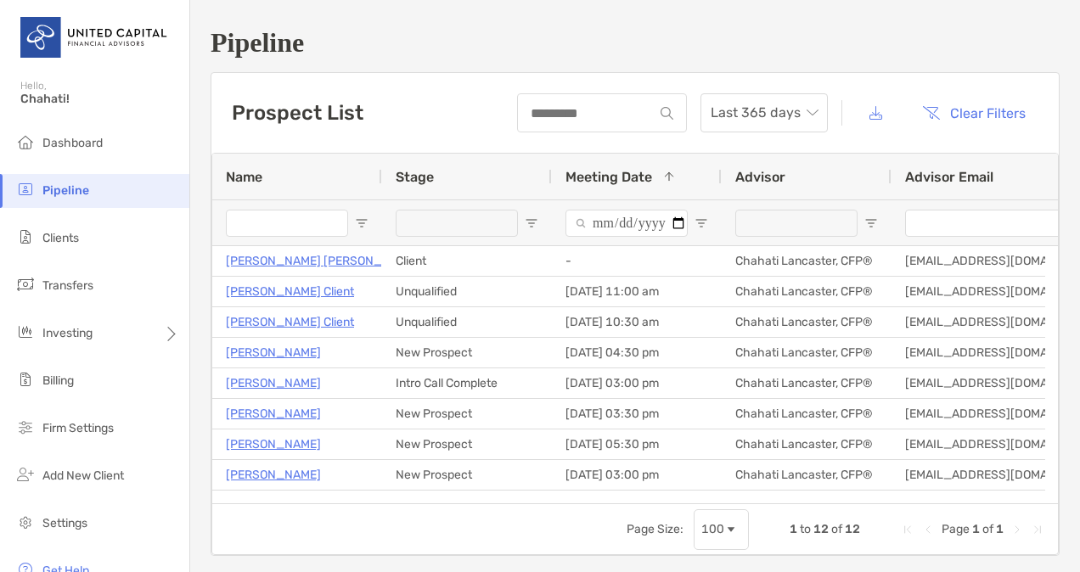
click at [746, 42] on h1 "Pipeline" at bounding box center [635, 42] width 849 height 31
click at [55, 294] on li "Transfers" at bounding box center [94, 286] width 189 height 34
click at [55, 284] on span "Transfers" at bounding box center [67, 286] width 51 height 14
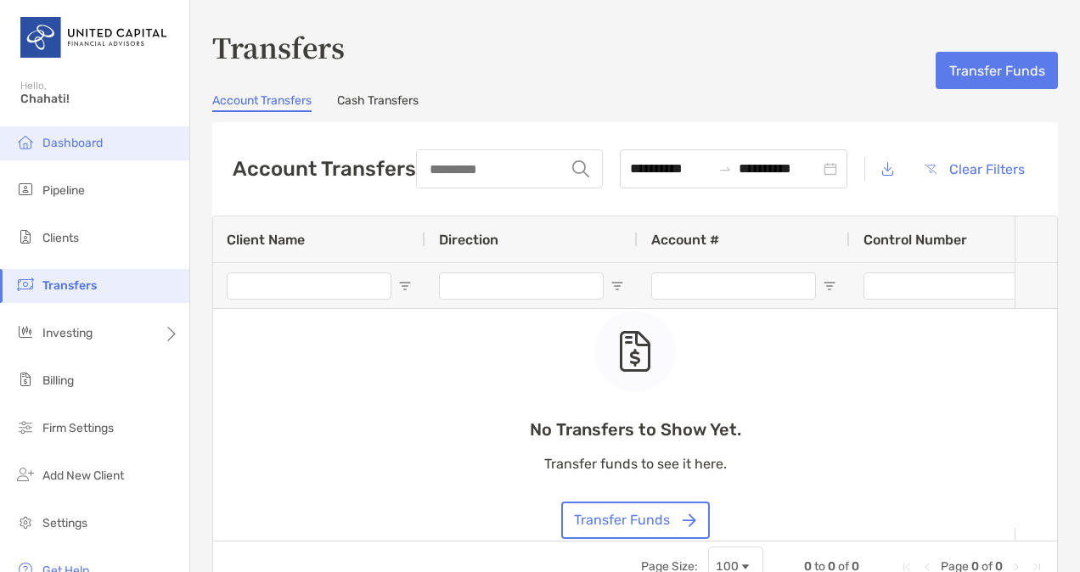
click at [87, 139] on span "Dashboard" at bounding box center [72, 143] width 60 height 14
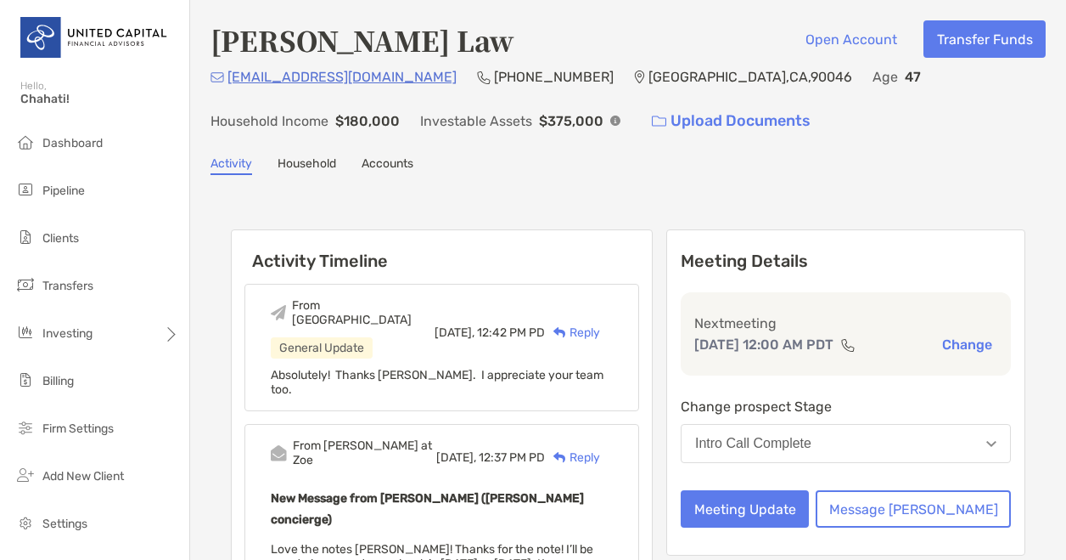
scroll to position [85, 0]
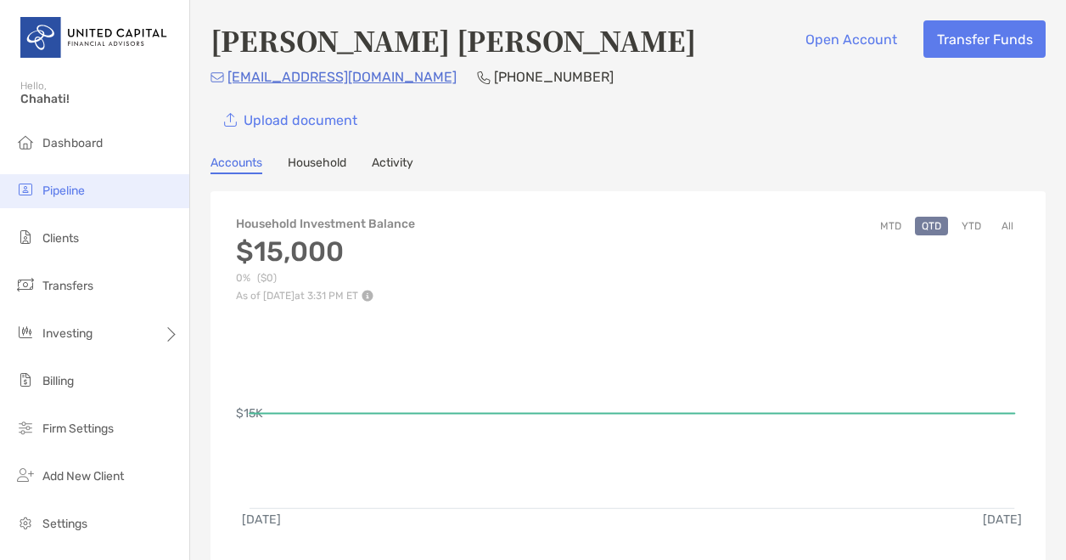
click at [68, 190] on span "Pipeline" at bounding box center [63, 190] width 42 height 14
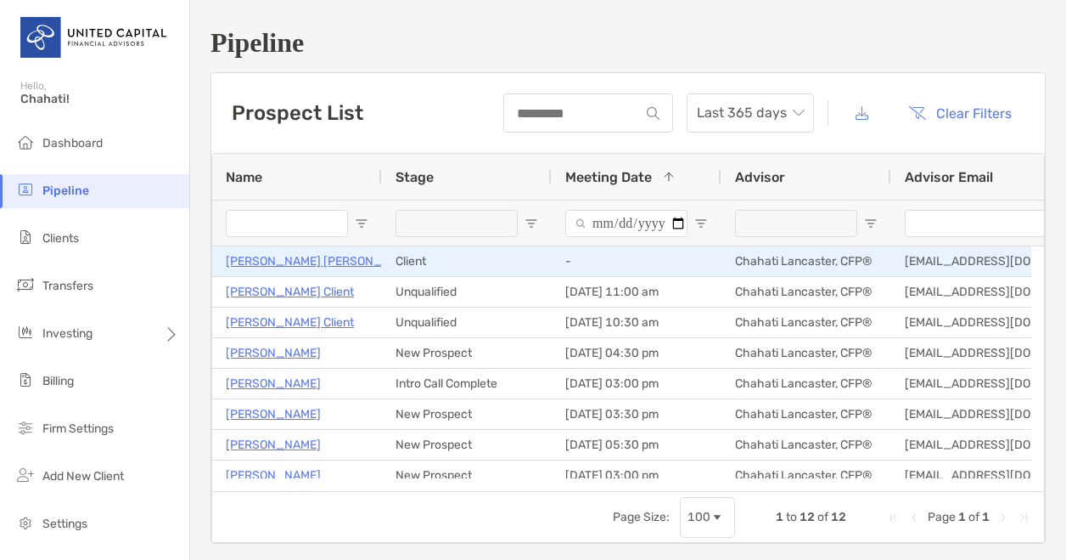
click at [297, 263] on p "[PERSON_NAME] [PERSON_NAME]" at bounding box center [322, 260] width 193 height 21
